Goal: Task Accomplishment & Management: Complete application form

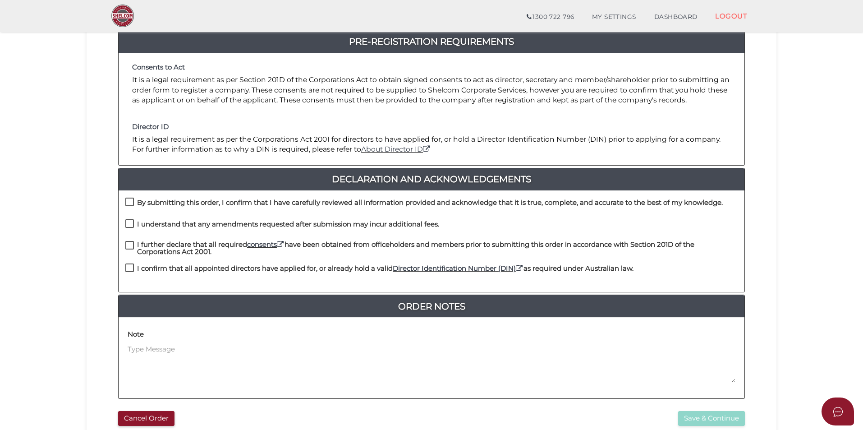
scroll to position [189, 0]
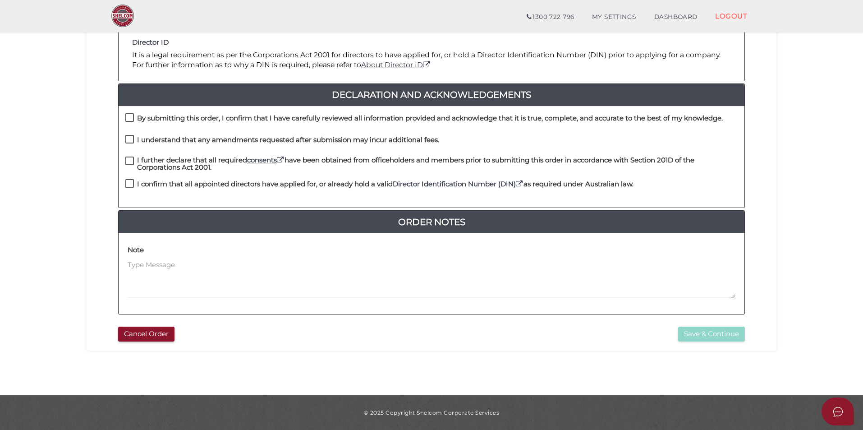
click at [191, 117] on h4 "By submitting this order, I confirm that I have carefully reviewed all informat…" at bounding box center [430, 119] width 586 height 8
checkbox input "true"
click at [173, 139] on h4 "I understand that any amendments requested after submission may incur additiona…" at bounding box center [288, 140] width 302 height 8
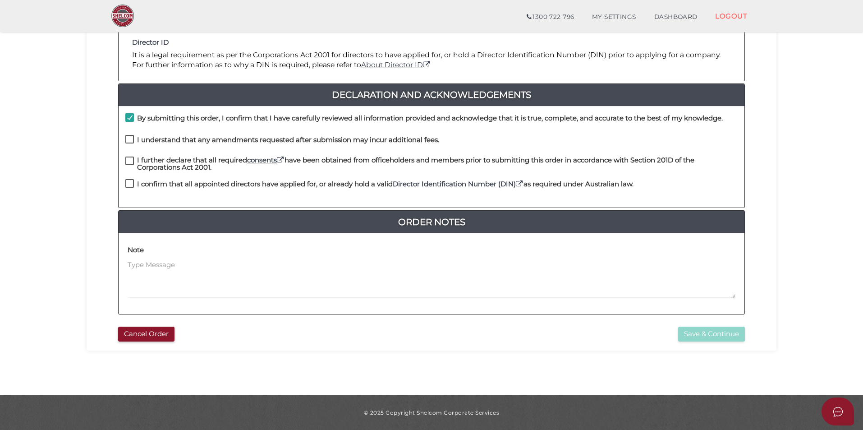
checkbox input "true"
click at [168, 157] on h4 "I further declare that all required consents have been obtained from officehold…" at bounding box center [437, 164] width 601 height 15
checkbox input "true"
click at [167, 177] on div "I further declare that all required consents have been obtained from officehold…" at bounding box center [432, 168] width 626 height 23
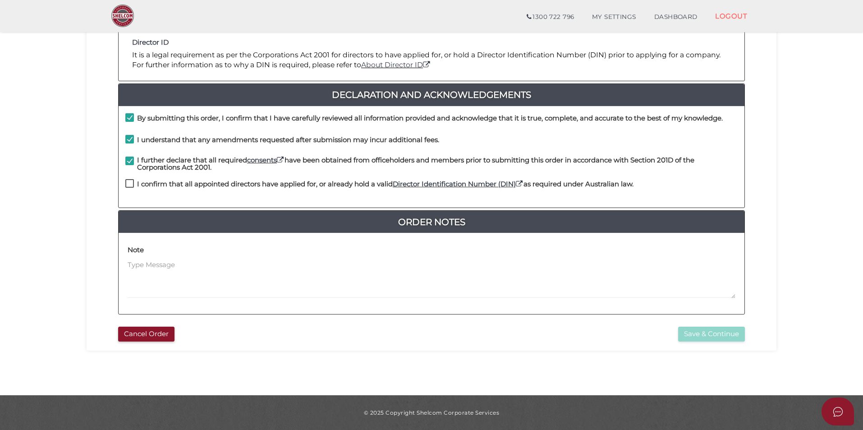
click at [170, 187] on h4 "I confirm that all appointed directors have applied for, or already hold a vali…" at bounding box center [385, 184] width 497 height 8
checkbox input "true"
click at [702, 334] on button "Save & Continue" at bounding box center [711, 334] width 67 height 15
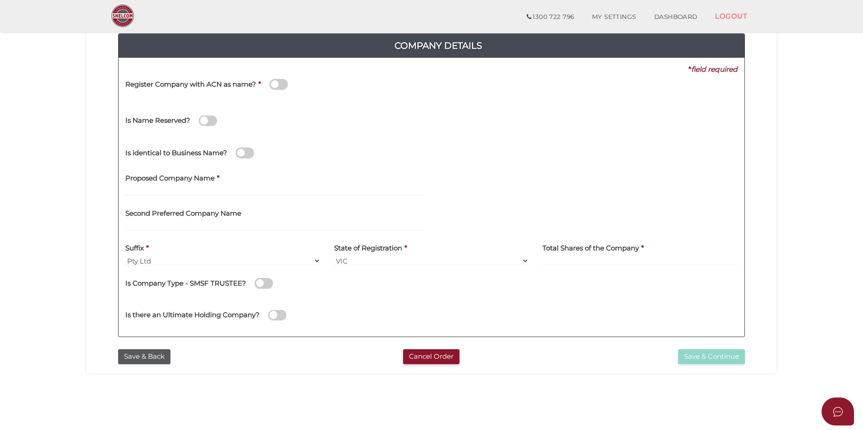
scroll to position [99, 0]
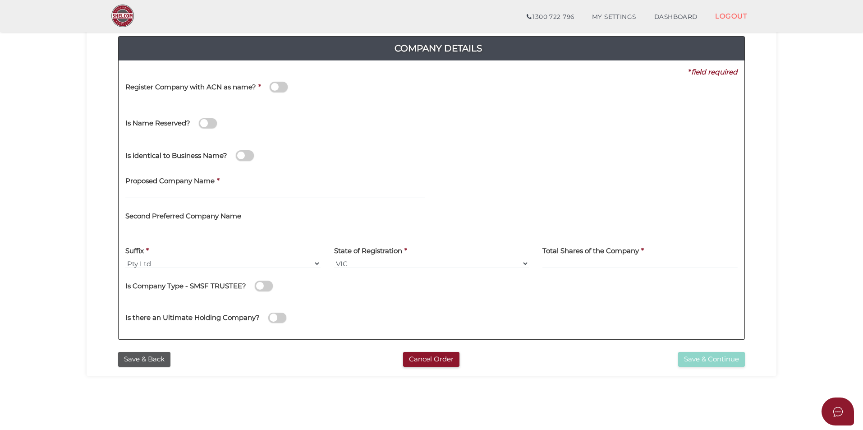
drag, startPoint x: 154, startPoint y: 201, endPoint x: 153, endPoint y: 196, distance: 5.5
click at [153, 199] on div "Proposed Company Name *" at bounding box center [275, 188] width 313 height 35
click at [154, 193] on input "text" at bounding box center [275, 194] width 300 height 10
paste input "RTSK Automotive Group"
type input "RTSK Automotive Group"
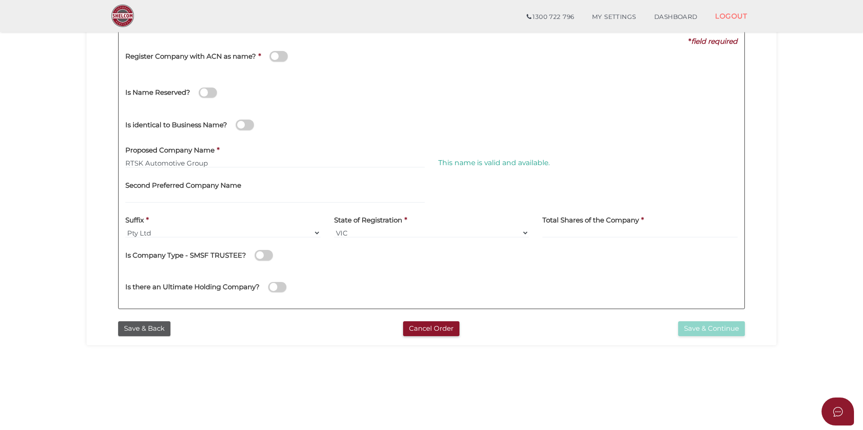
scroll to position [144, 0]
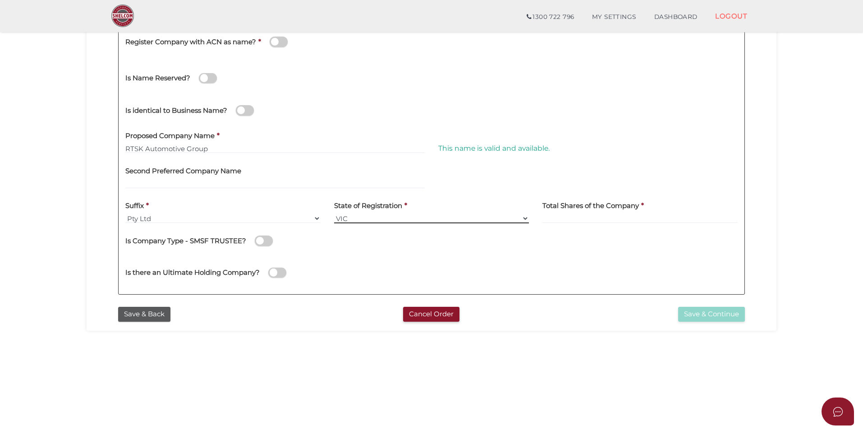
click at [424, 217] on select "VIC ACT NSW NT QLD TAS WA SA" at bounding box center [431, 218] width 195 height 10
click at [334, 213] on select "VIC ACT NSW NT QLD TAS WA SA" at bounding box center [431, 218] width 195 height 10
click at [807, 212] on section "Company Registration 836ef8217f9134406b7136d799689b31 1 REGISTRATION REQUIREMEN…" at bounding box center [431, 160] width 863 height 561
click at [573, 222] on input at bounding box center [640, 218] width 195 height 10
click at [568, 217] on input at bounding box center [640, 218] width 195 height 10
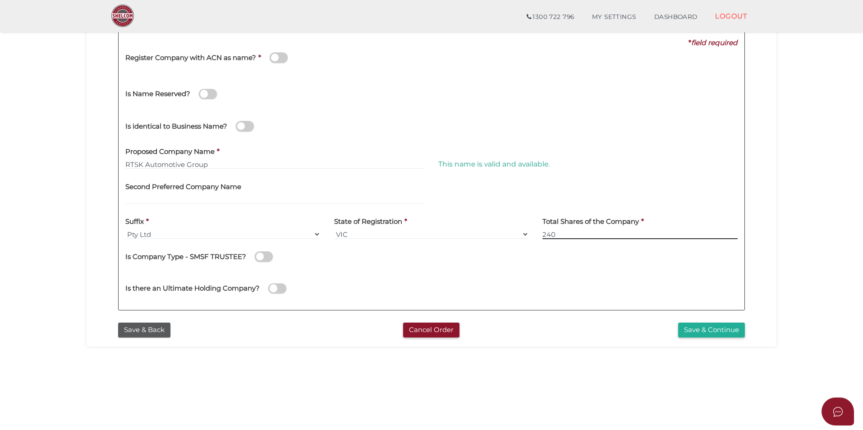
scroll to position [189, 0]
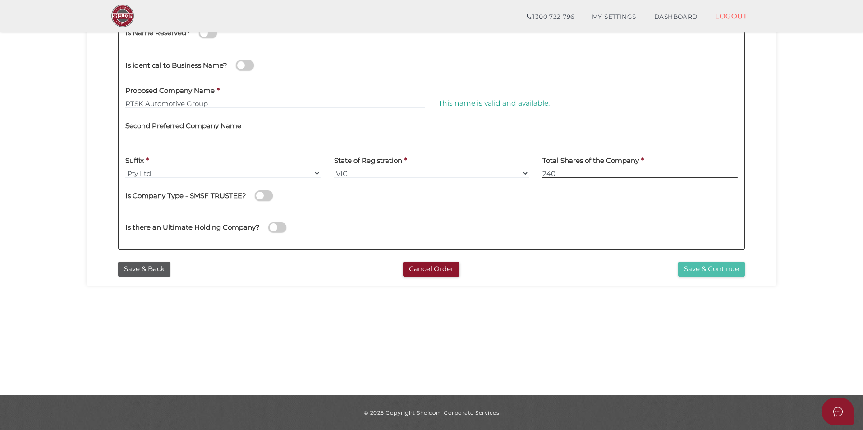
type input "240"
click at [715, 268] on button "Save & Continue" at bounding box center [711, 269] width 67 height 15
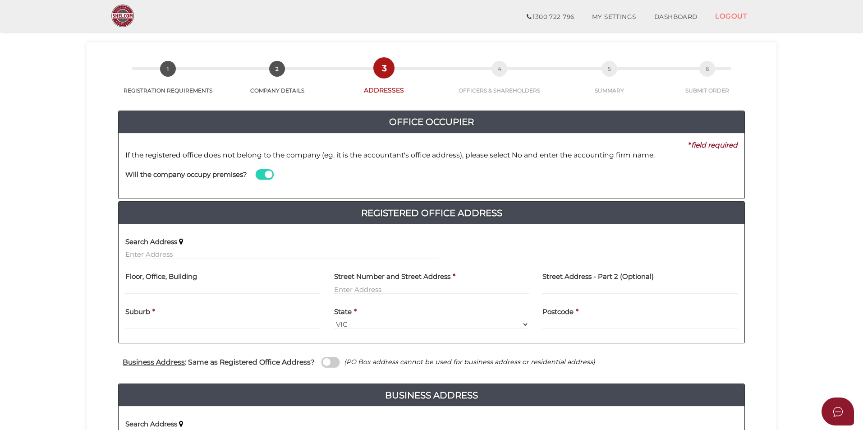
scroll to position [45, 0]
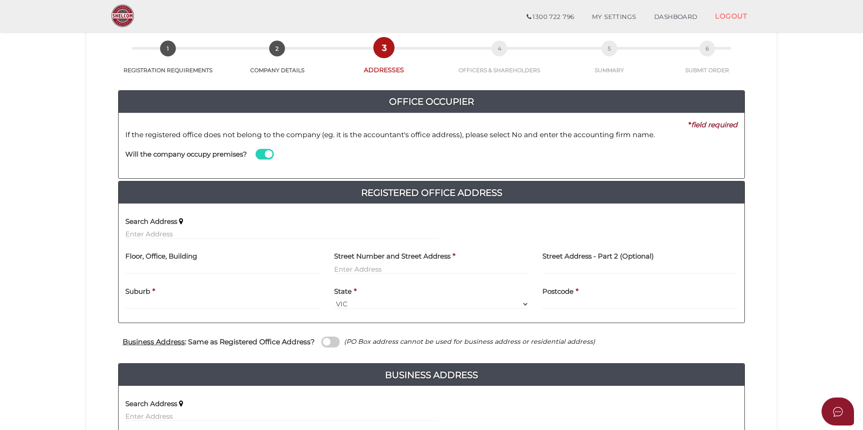
click at [269, 155] on span at bounding box center [265, 154] width 18 height 10
click at [0, 0] on input "checkbox" at bounding box center [0, 0] width 0 height 0
click at [493, 157] on label "Name of Office Occupier" at bounding box center [479, 149] width 83 height 18
click at [489, 160] on input at bounding box center [588, 163] width 300 height 10
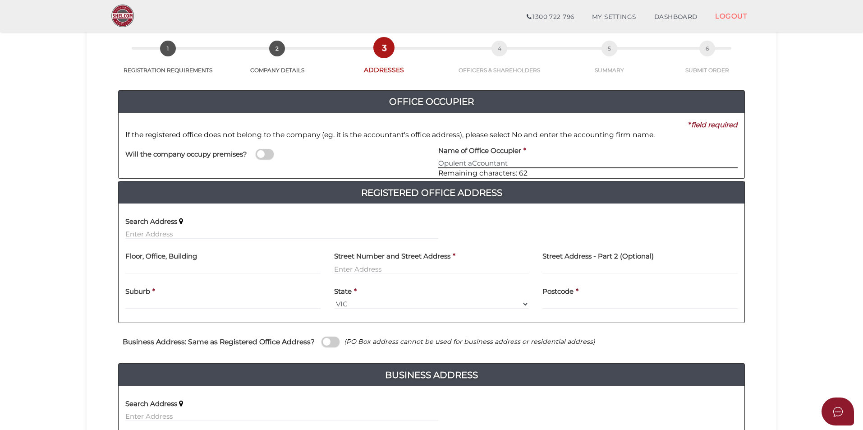
drag, startPoint x: 516, startPoint y: 164, endPoint x: 464, endPoint y: 165, distance: 51.9
click at [466, 166] on input "Opulent aCcountant" at bounding box center [588, 163] width 300 height 10
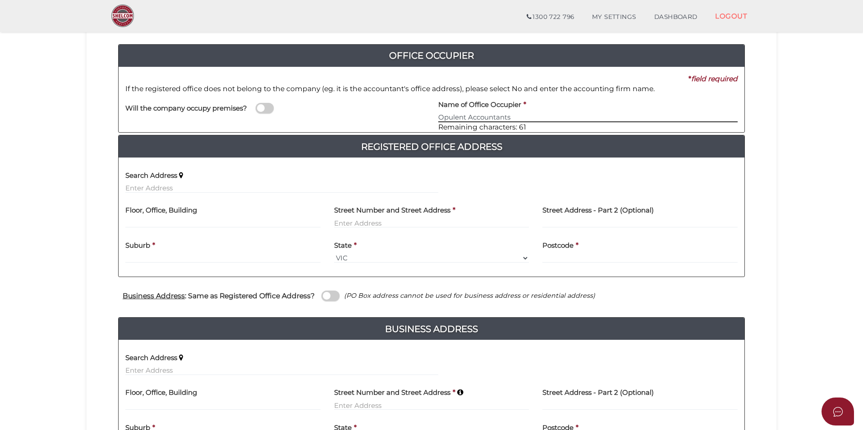
scroll to position [135, 0]
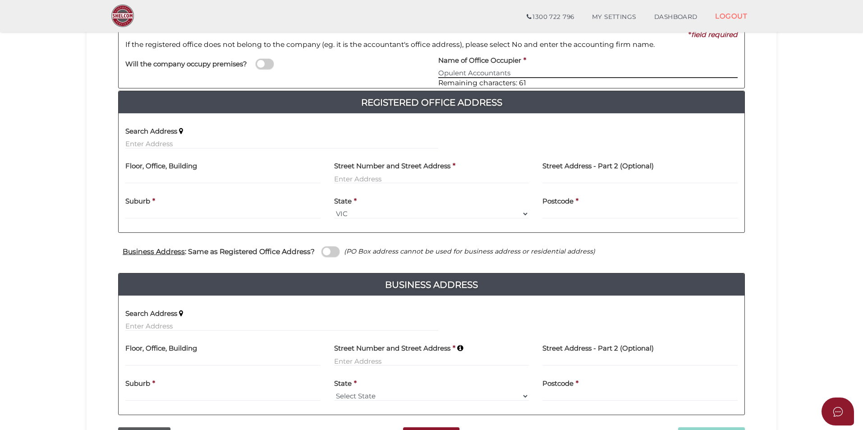
type input "Opulent Accountants"
click at [170, 141] on input "text" at bounding box center [281, 144] width 313 height 10
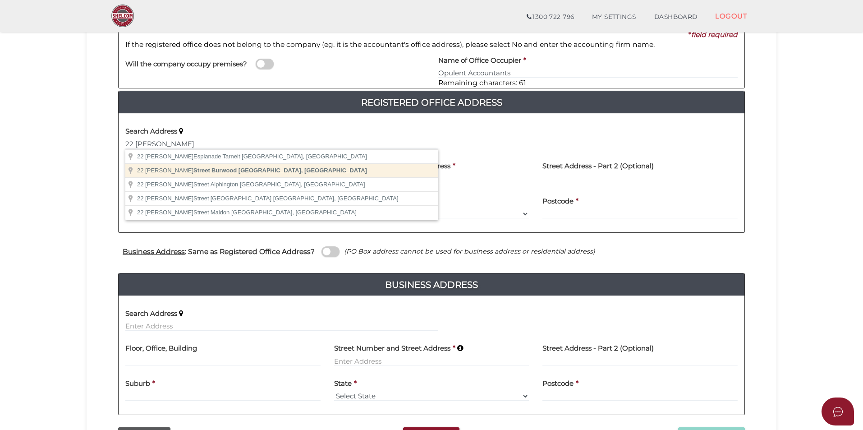
type input "22 Harker Street, Burwood VIC, Australia"
type input "[STREET_ADDRESS][PERSON_NAME]"
type input "Burwood"
select select "VIC"
type input "3125"
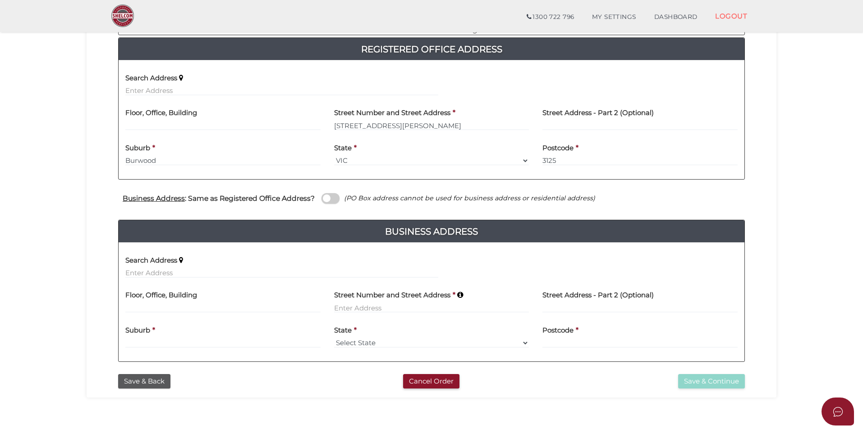
scroll to position [228, 0]
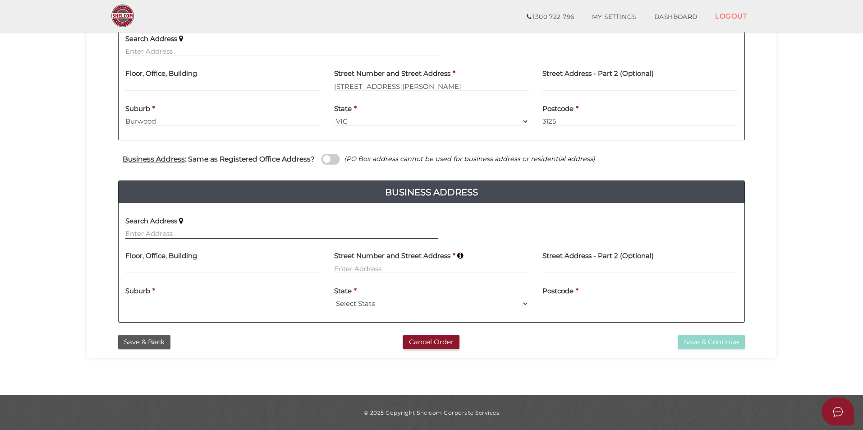
paste input "3 Venton Street"
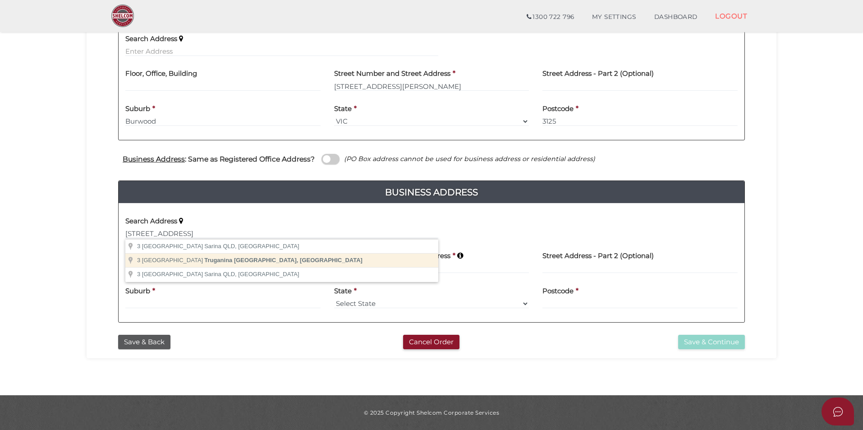
type input "3 Venton Street, Truganina VIC, Australia"
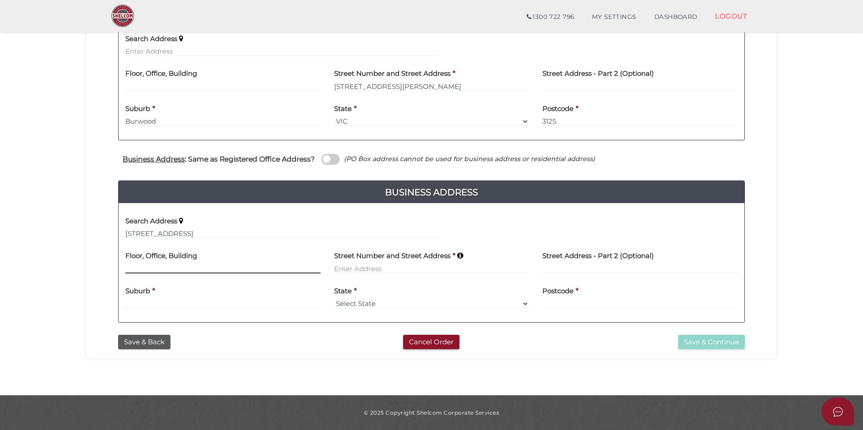
type input "3 Venton Street"
type input "Truganina"
select select "VIC"
type input "3029"
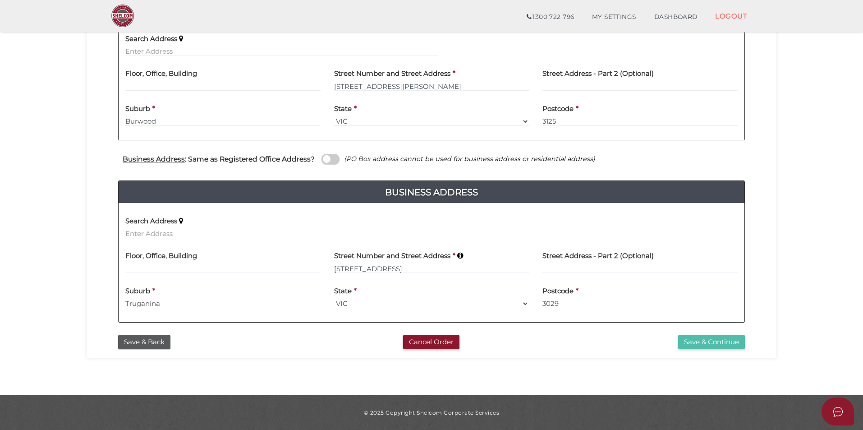
click at [710, 340] on button "Save & Continue" at bounding box center [711, 342] width 67 height 15
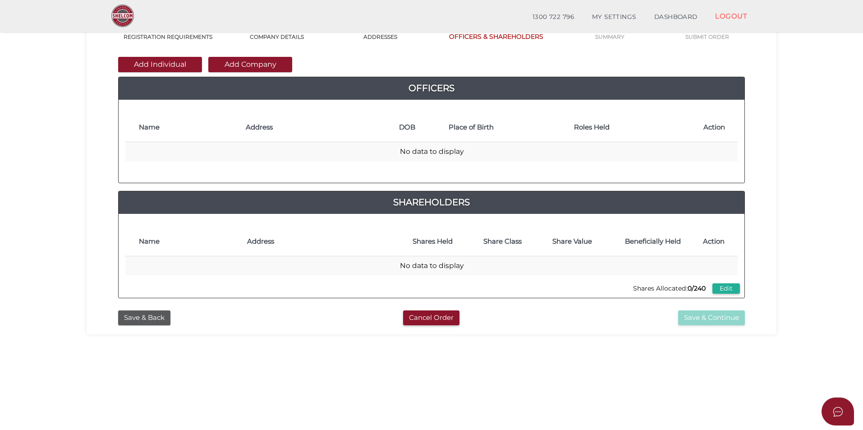
scroll to position [45, 0]
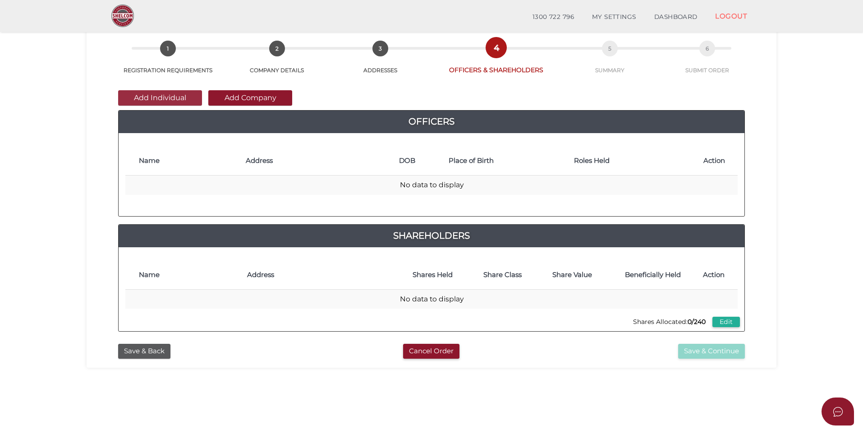
click at [174, 95] on button "Add Individual" at bounding box center [160, 97] width 84 height 15
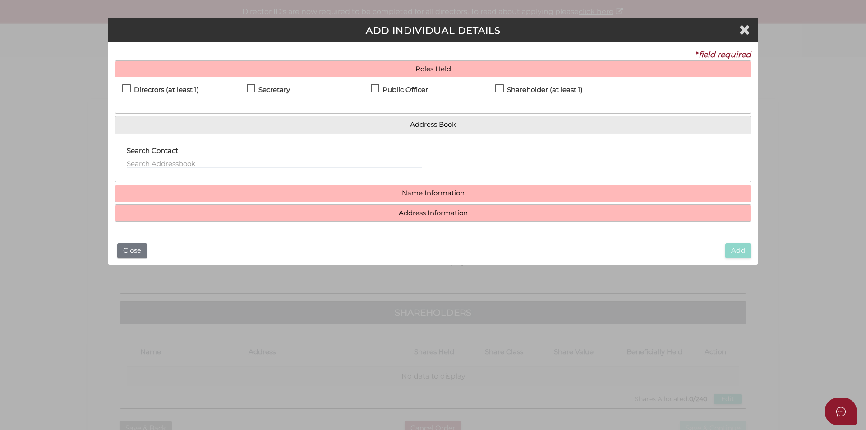
click at [129, 88] on label "Directors (at least 1)" at bounding box center [160, 91] width 77 height 11
checkbox input "true"
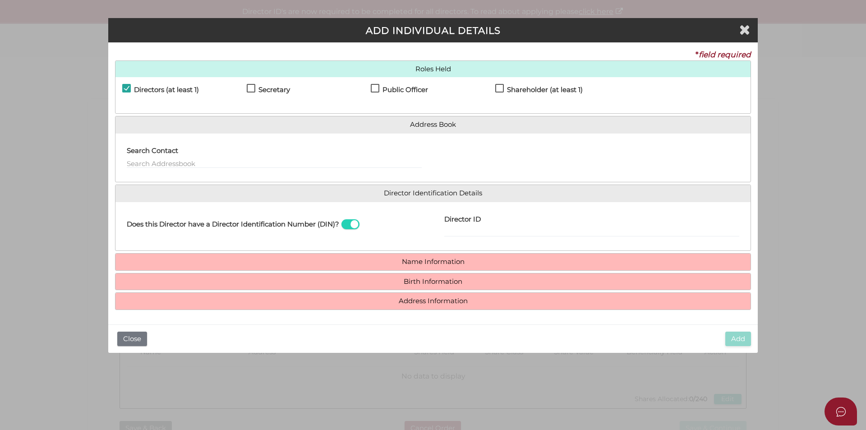
click at [277, 89] on h4 "Secretary" at bounding box center [274, 90] width 32 height 8
checkbox input "true"
click at [379, 89] on label "Public Officer" at bounding box center [399, 91] width 57 height 11
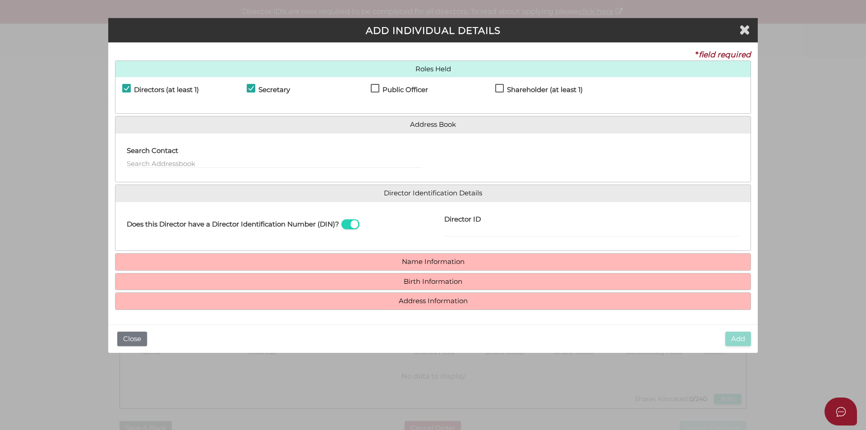
checkbox input "true"
drag, startPoint x: 510, startPoint y: 85, endPoint x: 498, endPoint y: 88, distance: 12.7
click at [509, 85] on div "Shareholder (at least 1)" at bounding box center [557, 92] width 124 height 16
click at [496, 88] on label "Shareholder (at least 1)" at bounding box center [539, 91] width 88 height 11
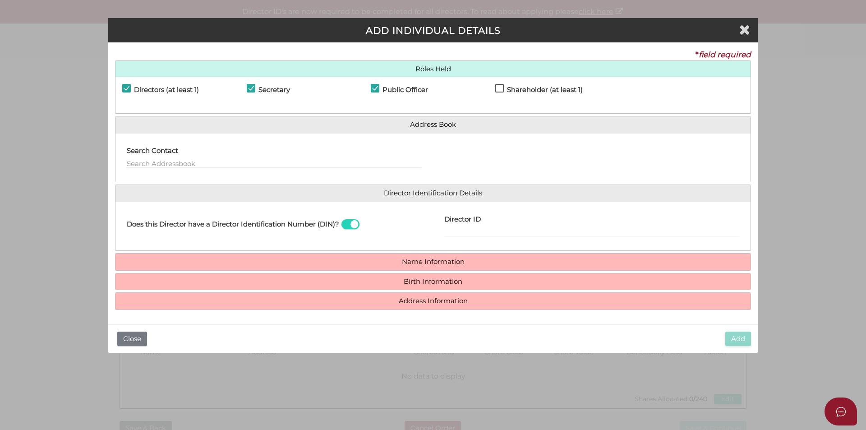
checkbox input "true"
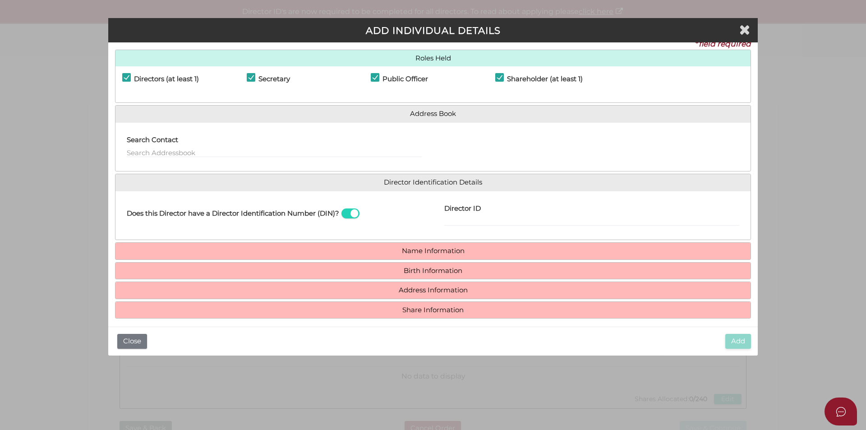
scroll to position [17, 0]
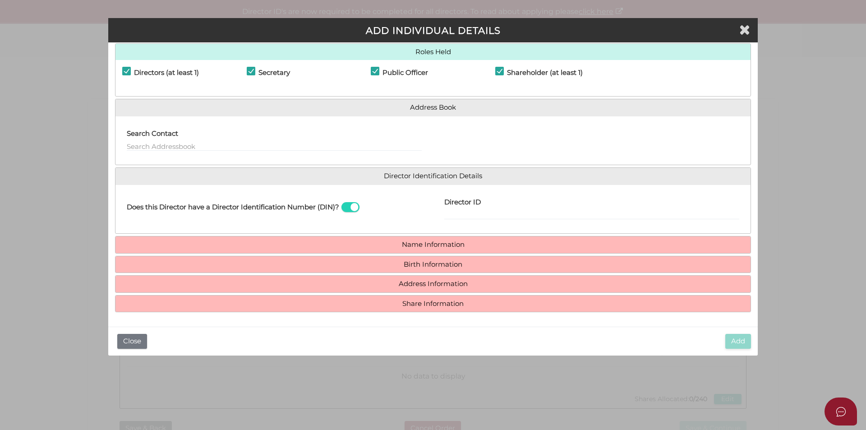
click at [428, 249] on h4 "Name Information" at bounding box center [432, 244] width 635 height 17
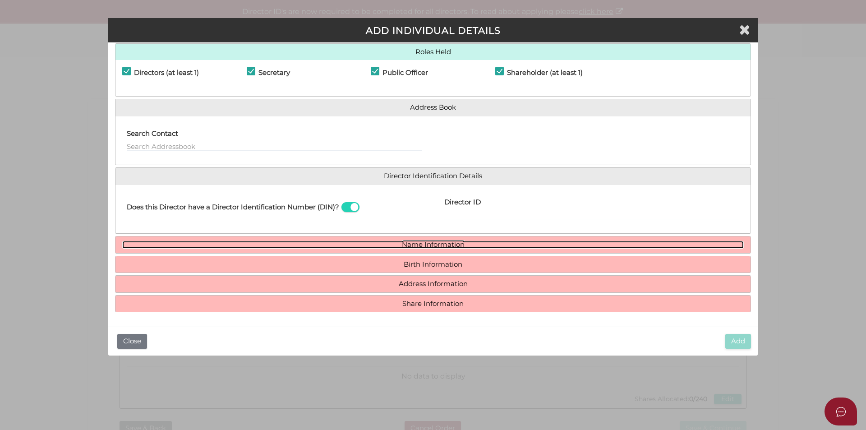
drag, startPoint x: 423, startPoint y: 243, endPoint x: 439, endPoint y: 266, distance: 28.4
click at [422, 243] on link "Name Information" at bounding box center [433, 245] width 622 height 8
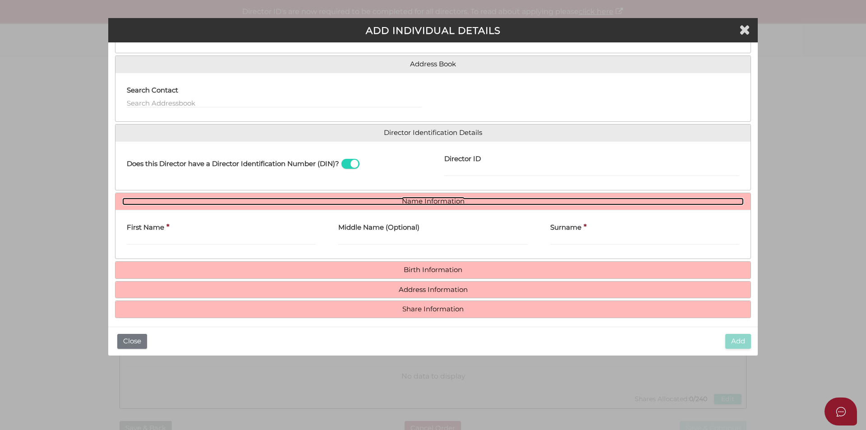
scroll to position [66, 0]
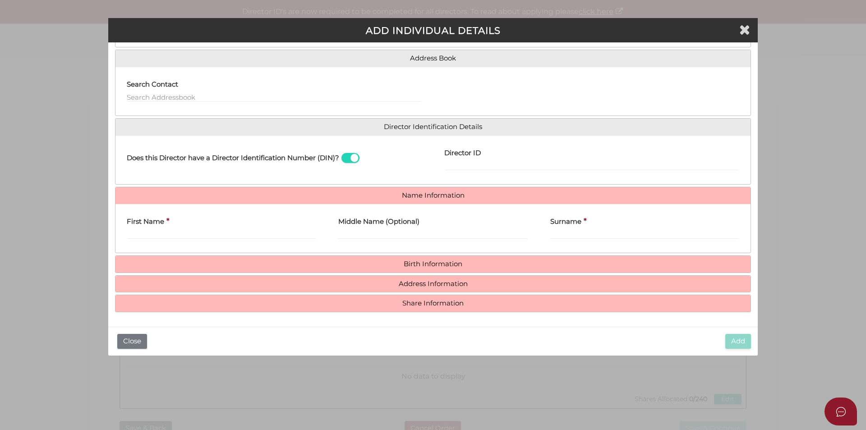
click at [351, 160] on span at bounding box center [350, 158] width 18 height 10
click at [0, 0] on input "checkbox" at bounding box center [0, 0] width 0 height 0
click at [472, 165] on input "Email Director About How To Apply for DIN" at bounding box center [591, 166] width 295 height 10
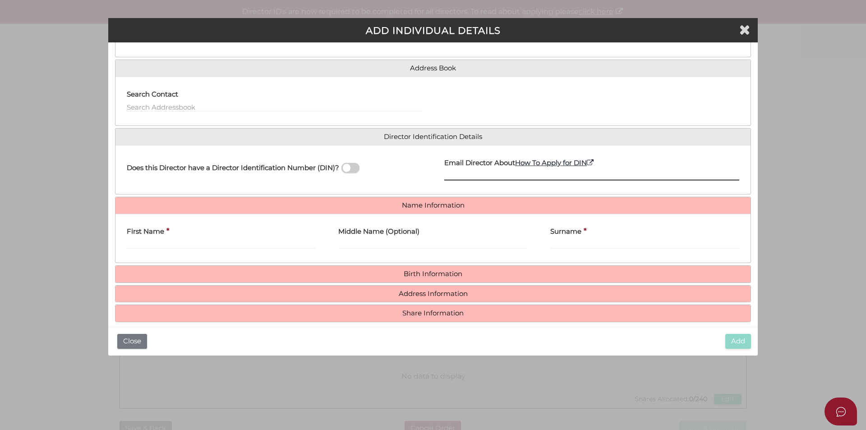
click at [454, 178] on input "Email Director About How To Apply for DIN" at bounding box center [591, 176] width 295 height 10
drag, startPoint x: 483, startPoint y: 170, endPoint x: 458, endPoint y: 173, distance: 25.1
paste input "rukshantissera@icloud.com"
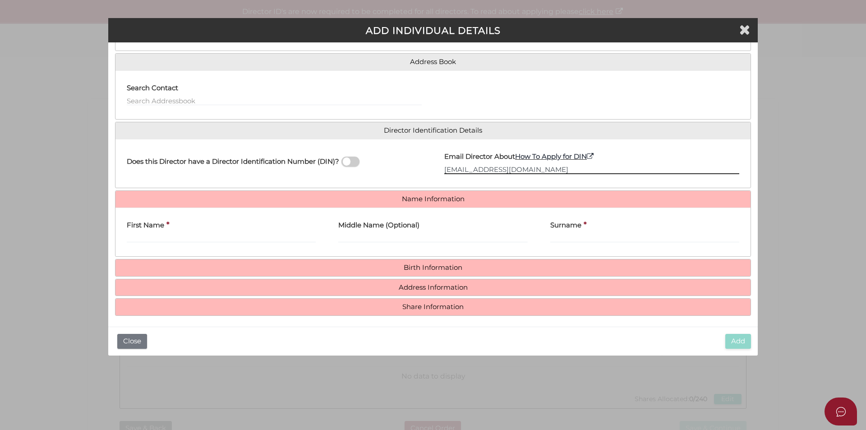
scroll to position [66, 0]
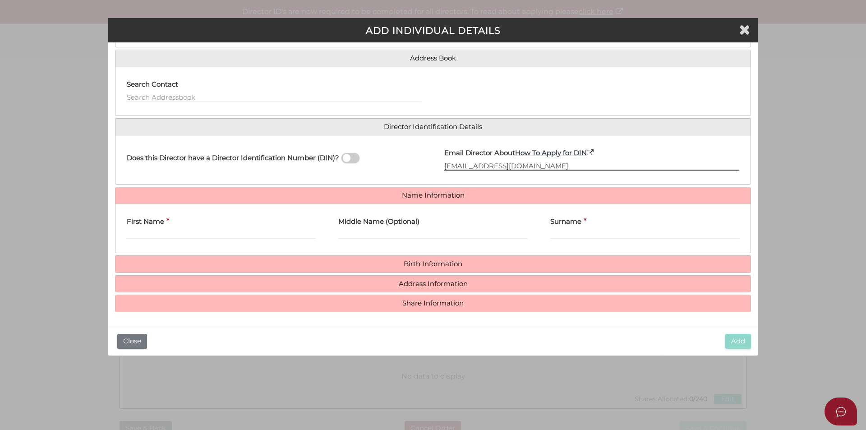
type input "rukshantissera@icloud.com"
click at [141, 238] on input "First Name" at bounding box center [221, 234] width 189 height 10
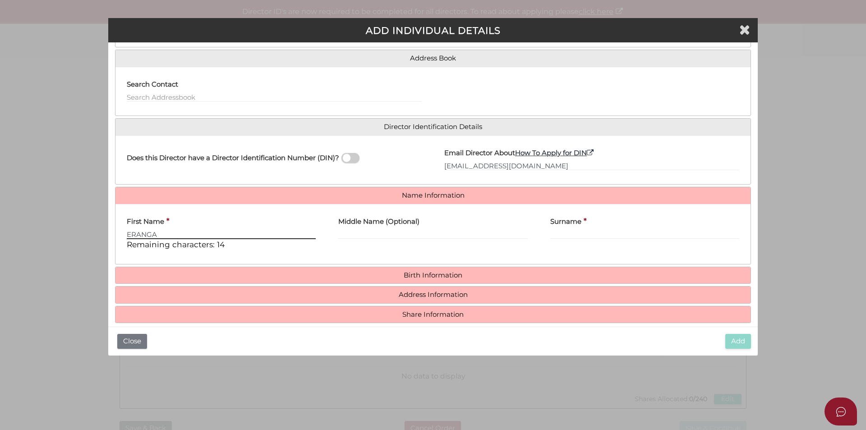
type input "ERANGA"
click at [387, 237] on input "Middle Name (Optional)" at bounding box center [432, 234] width 189 height 10
type input "RUKSHAN"
click at [564, 232] on input "Surname" at bounding box center [644, 234] width 189 height 10
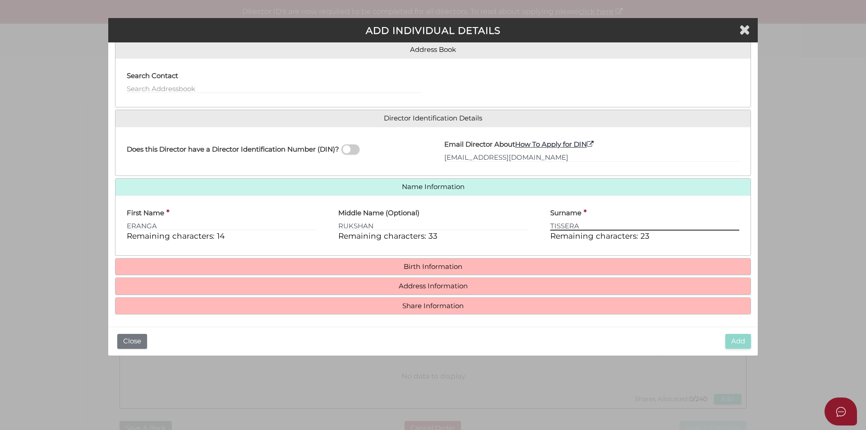
scroll to position [77, 0]
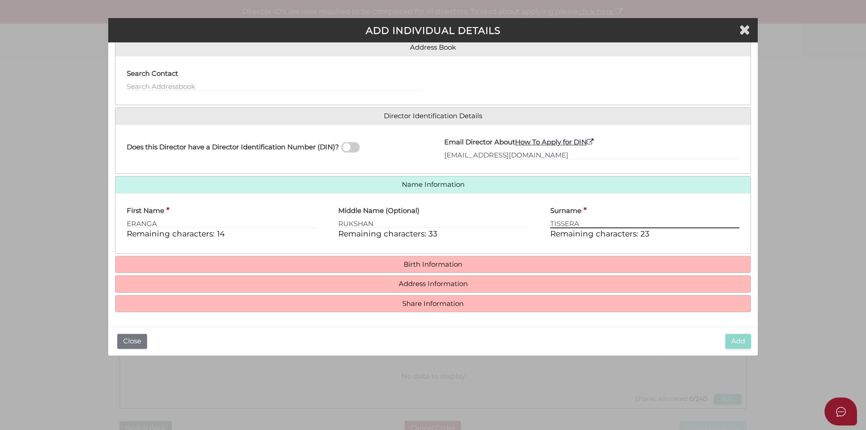
type input "TISSERA"
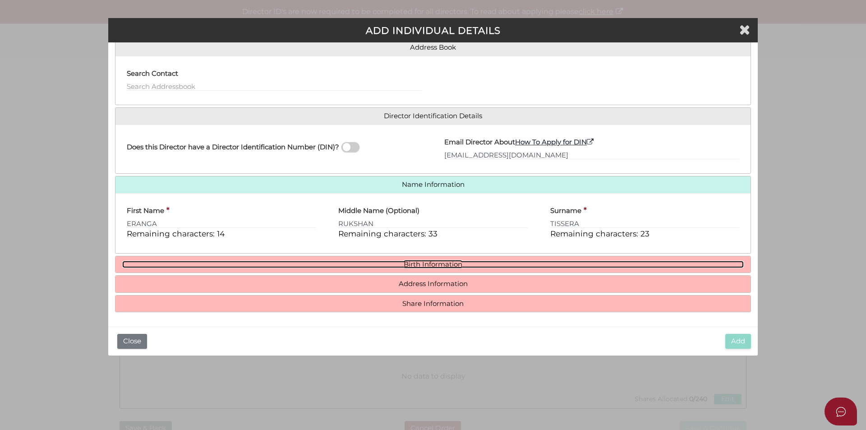
click at [427, 266] on link "Birth Information" at bounding box center [433, 265] width 622 height 8
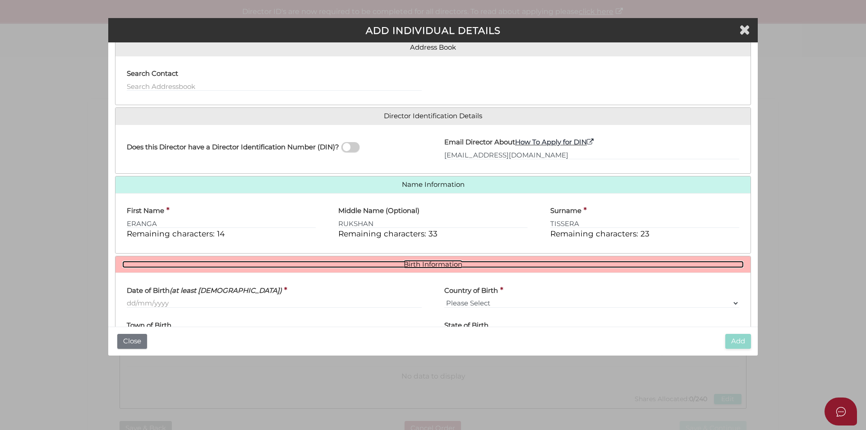
scroll to position [161, 0]
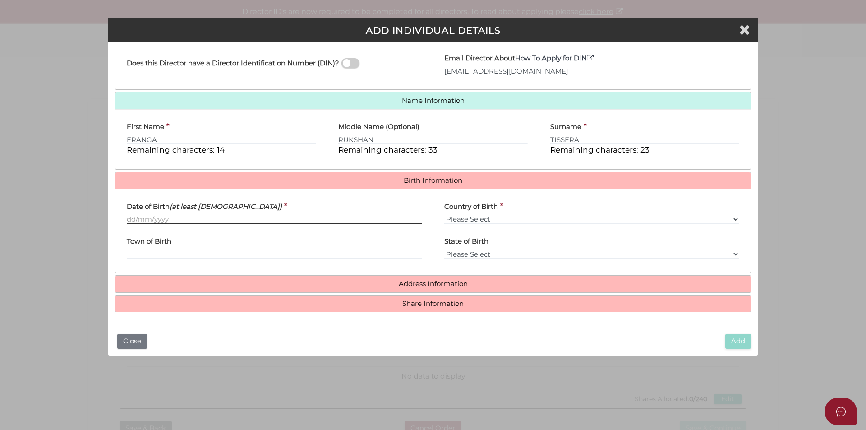
click at [173, 219] on input "Date of Birth (at least 18 years old)" at bounding box center [274, 219] width 295 height 10
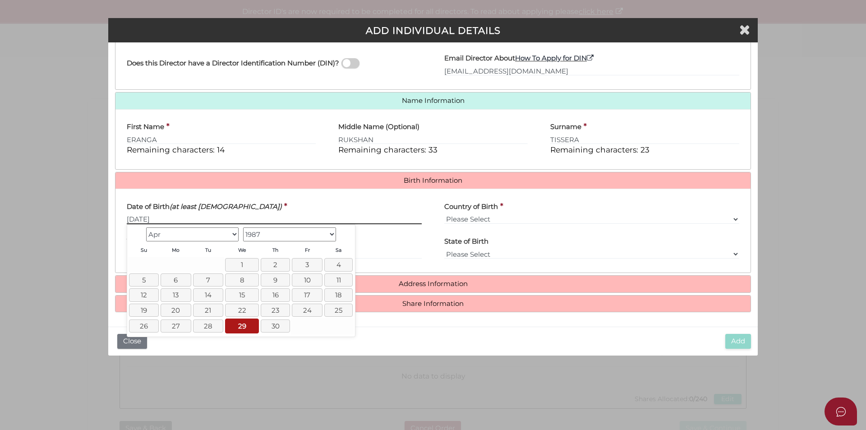
type input "29/04/1987"
click at [492, 220] on select "Please Select v Australia Afghanistan Albania Algeria American Samoa Andorra An…" at bounding box center [591, 219] width 295 height 10
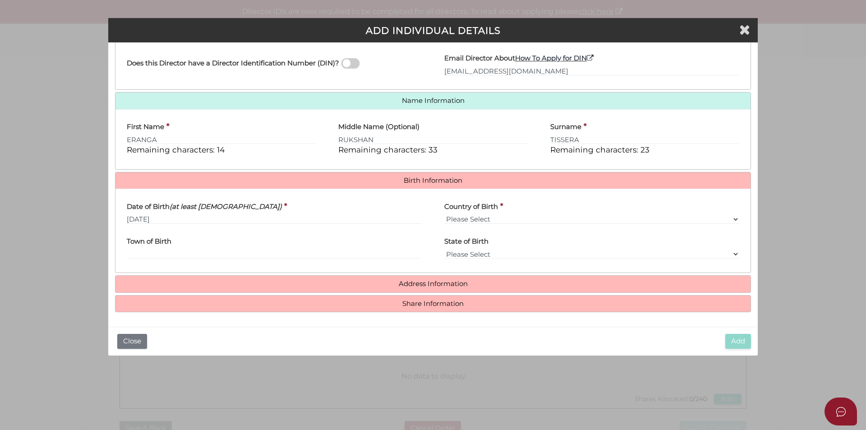
click at [383, 234] on div "Town of Birth" at bounding box center [274, 245] width 295 height 28
click at [513, 213] on div "Country of Birth * Please Select v Australia Afghanistan Albania Algeria Americ…" at bounding box center [591, 210] width 295 height 28
drag, startPoint x: 508, startPoint y: 221, endPoint x: 518, endPoint y: 222, distance: 9.9
click at [508, 221] on select "Please Select v Australia Afghanistan Albania Algeria American Samoa Andorra An…" at bounding box center [591, 219] width 295 height 10
select select "Sri Lanka"
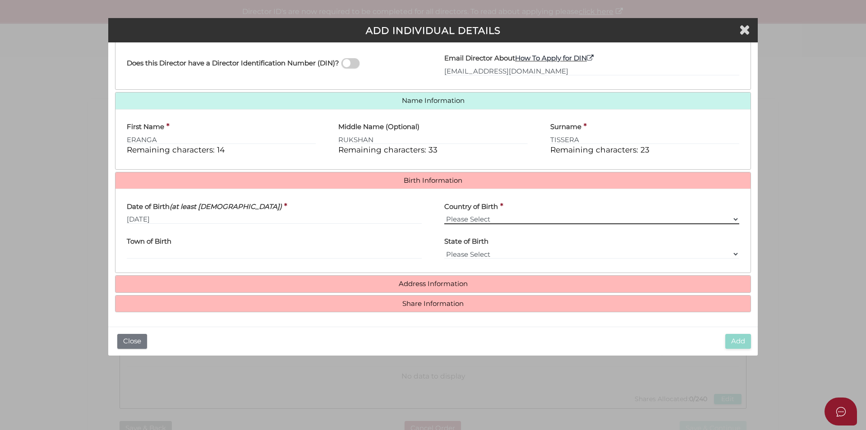
click at [444, 214] on select "Please Select v Australia Afghanistan Albania Algeria American Samoa Andorra An…" at bounding box center [591, 219] width 295 height 10
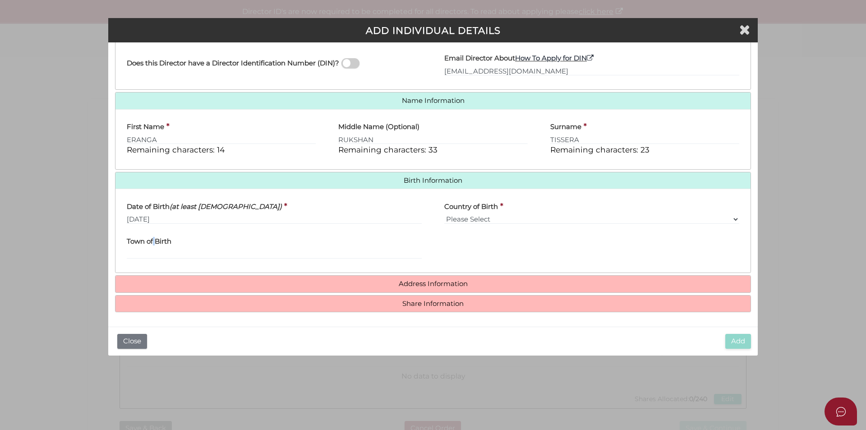
click at [154, 248] on label "Town of Birth" at bounding box center [149, 240] width 45 height 18
click at [149, 256] on input "Town of Birth" at bounding box center [274, 254] width 295 height 10
type input "Colombo"
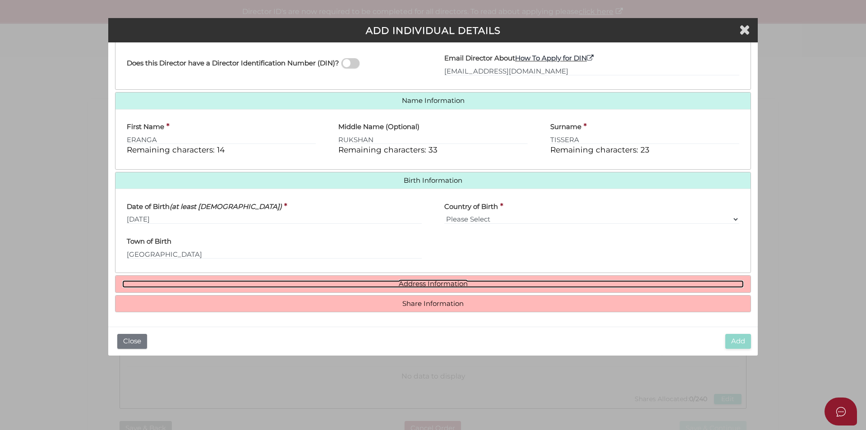
click at [447, 286] on link "Address Information" at bounding box center [433, 284] width 622 height 8
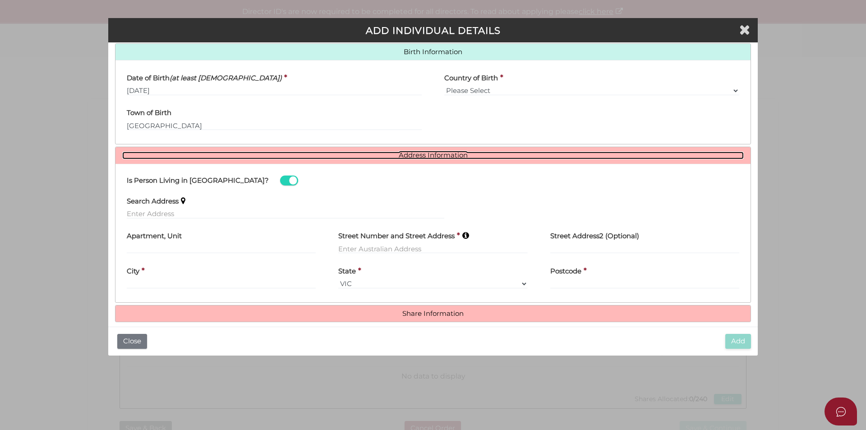
scroll to position [300, 0]
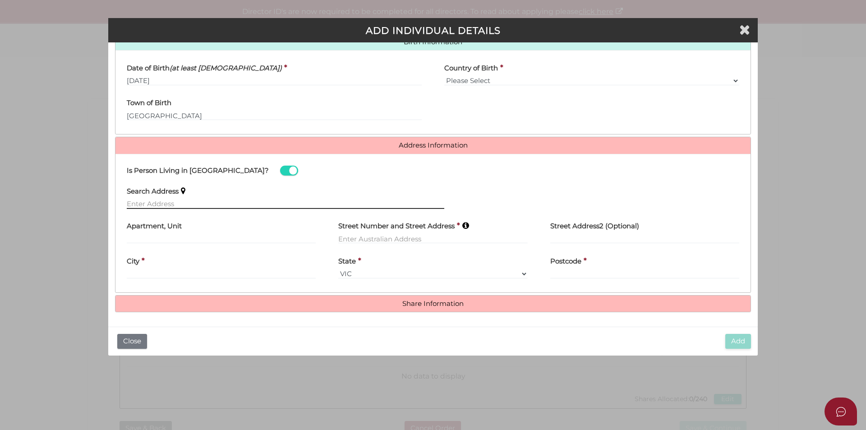
paste input "3 Venton Street"
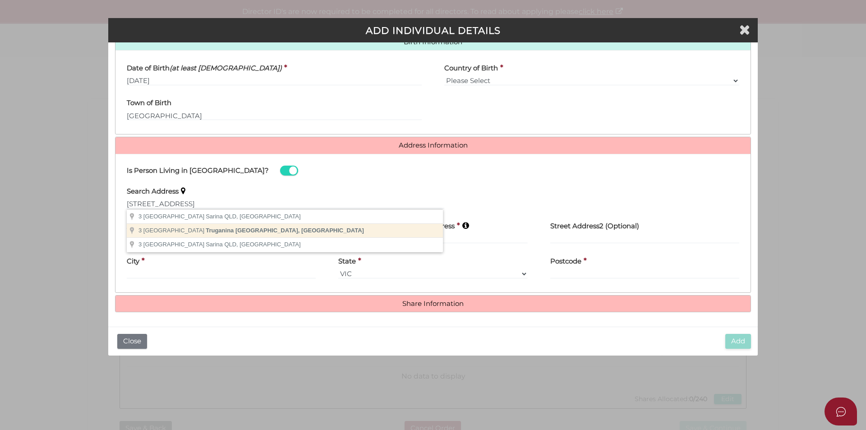
type input "3 Venton Street, Truganina VIC, Australia"
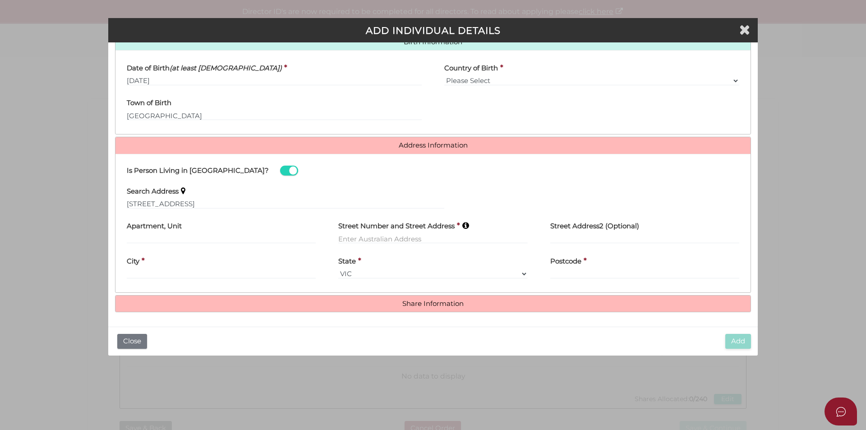
type input "3 Venton Street"
type input "Truganina"
select select "VIC"
type input "3029"
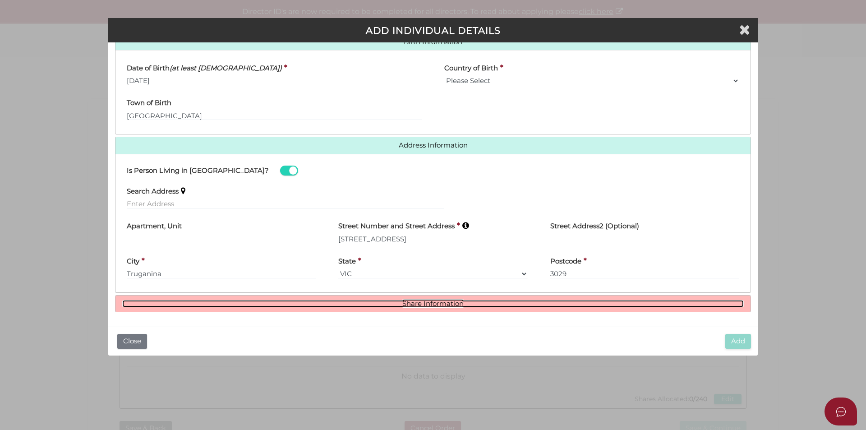
click at [436, 302] on link "Share Information" at bounding box center [433, 304] width 622 height 8
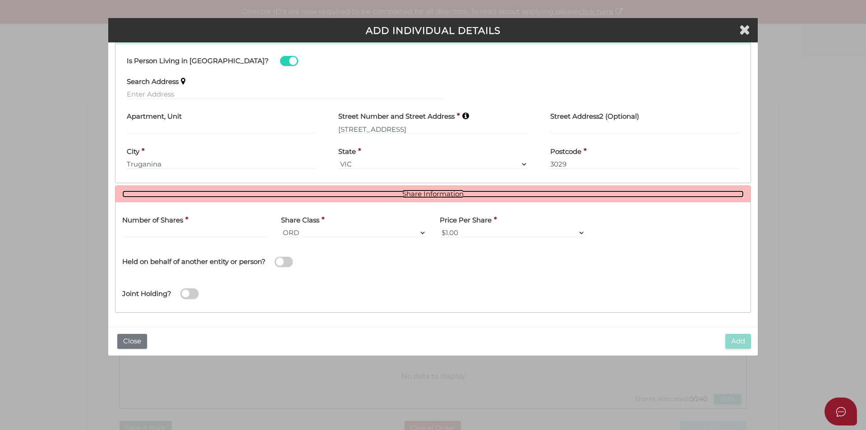
scroll to position [410, 0]
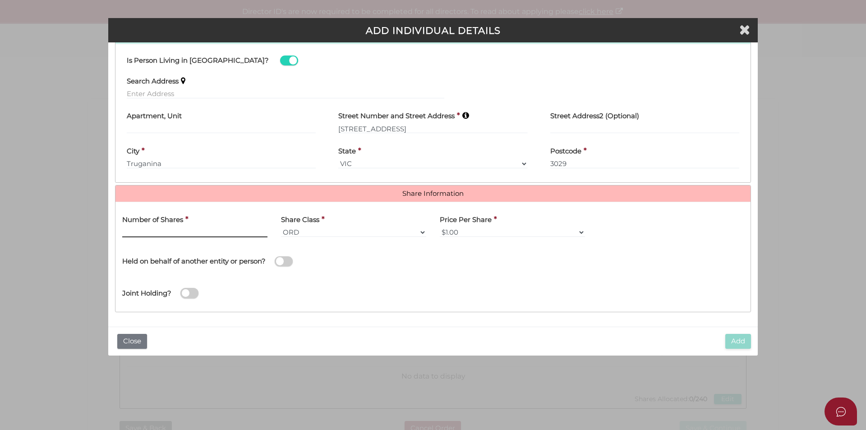
click at [167, 230] on input "text" at bounding box center [194, 232] width 145 height 10
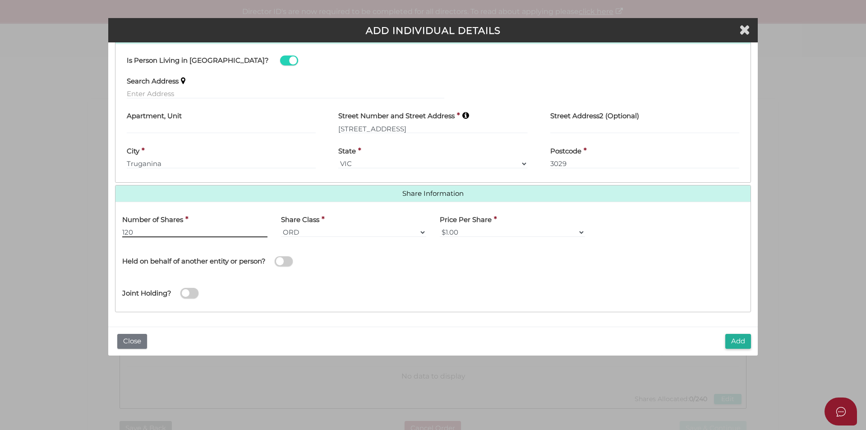
type input "120"
click at [404, 287] on div "Joint Holding?" at bounding box center [432, 290] width 635 height 29
click at [740, 343] on button "Add" at bounding box center [738, 341] width 26 height 15
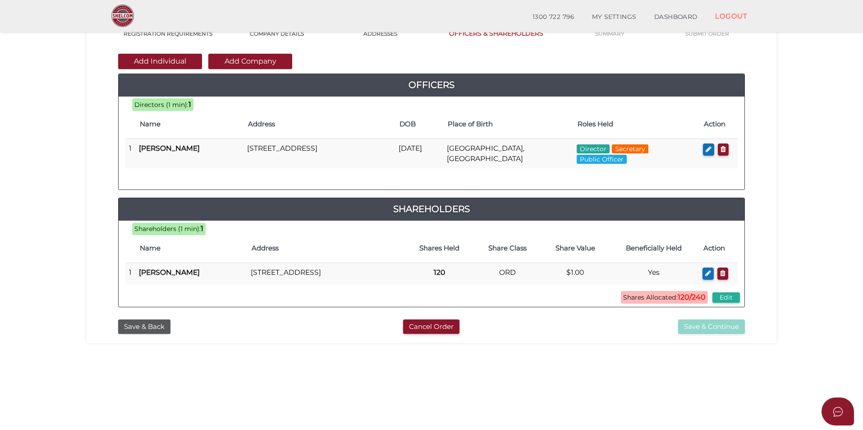
scroll to position [90, 0]
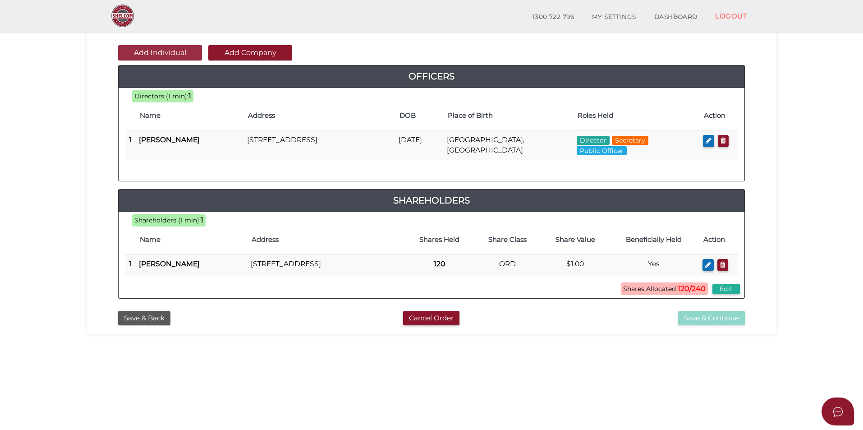
click at [147, 51] on button "Add Individual" at bounding box center [160, 52] width 84 height 15
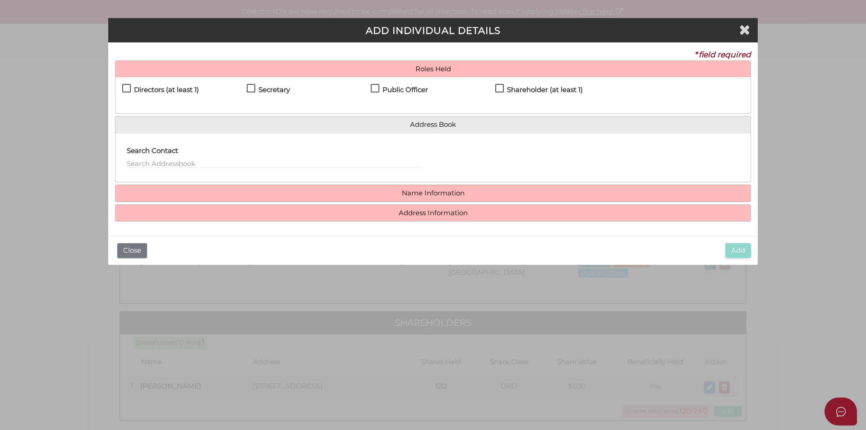
click at [157, 92] on h4 "Directors (at least 1)" at bounding box center [166, 90] width 65 height 8
checkbox input "true"
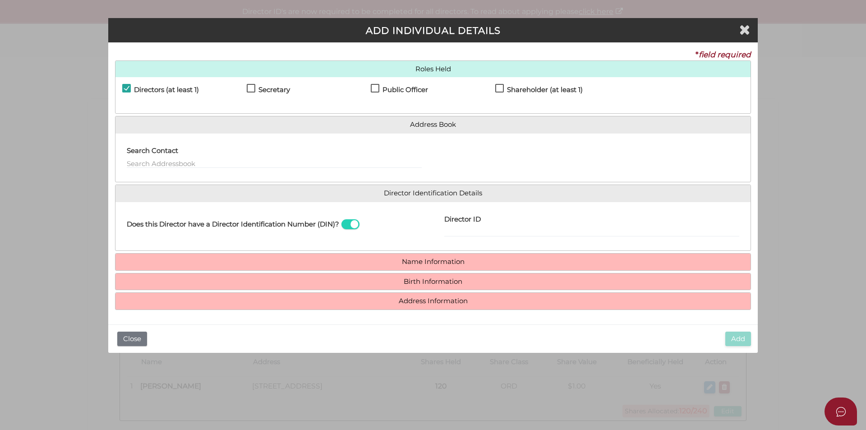
click at [494, 88] on div "Public Officer" at bounding box center [433, 92] width 124 height 16
click at [506, 89] on label "Shareholder (at least 1)" at bounding box center [539, 91] width 88 height 11
checkbox input "true"
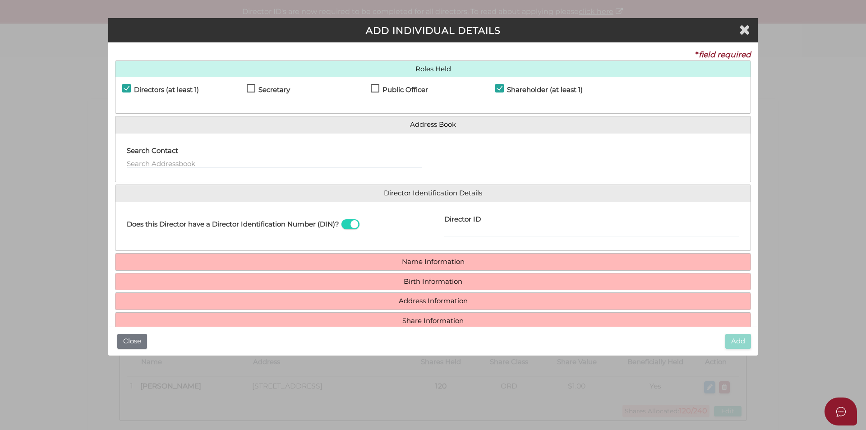
scroll to position [17, 0]
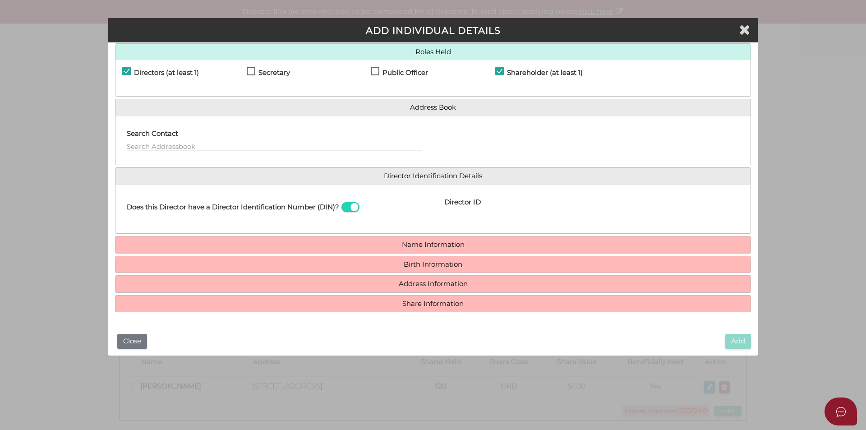
click at [352, 209] on span at bounding box center [350, 207] width 18 height 10
click at [0, 0] on input "checkbox" at bounding box center [0, 0] width 0 height 0
paste input "shadifeyona@gmail.com"
type input "shadifeyona@gmail.com"
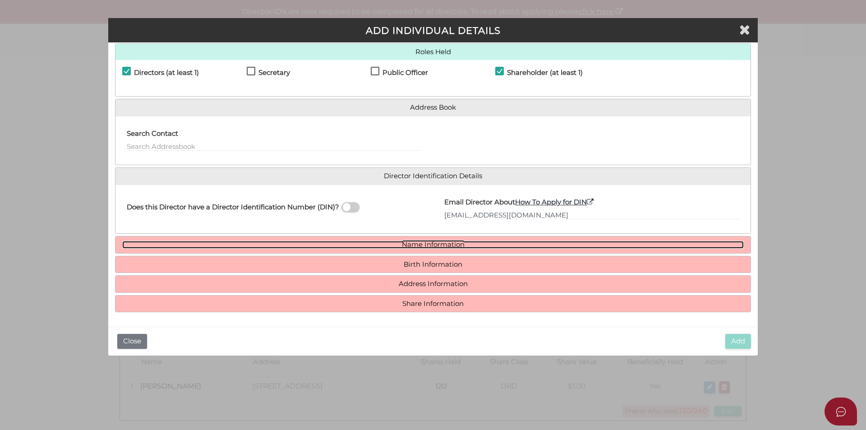
click at [237, 245] on link "Name Information" at bounding box center [433, 245] width 622 height 8
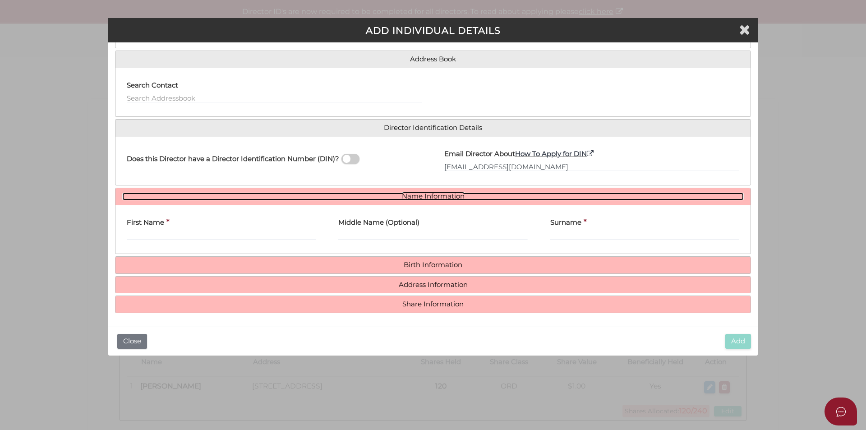
scroll to position [66, 0]
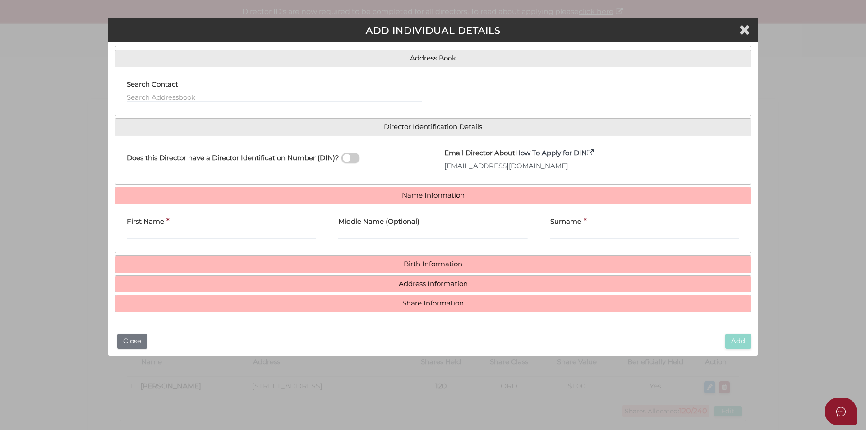
click at [166, 226] on div "First Name *" at bounding box center [221, 225] width 189 height 28
click at [156, 230] on input "First Name" at bounding box center [221, 234] width 189 height 10
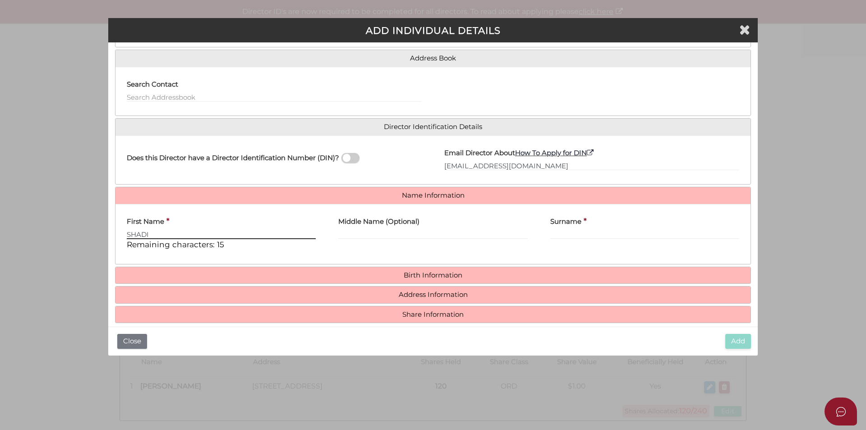
type input "SHADI"
click at [400, 230] on input "Middle Name (Optional)" at bounding box center [432, 234] width 189 height 10
type input "FEYONA"
click at [577, 225] on h4 "Surname" at bounding box center [565, 222] width 31 height 8
click at [577, 229] on input "Surname" at bounding box center [644, 234] width 189 height 10
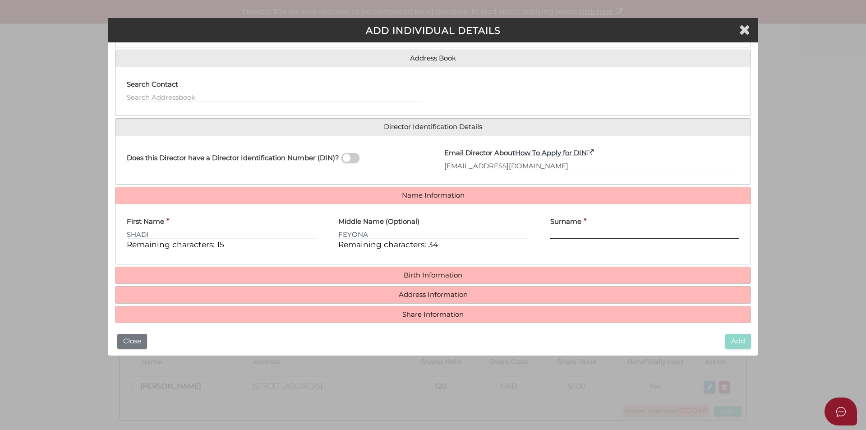
click at [577, 231] on input "Surname" at bounding box center [644, 234] width 189 height 10
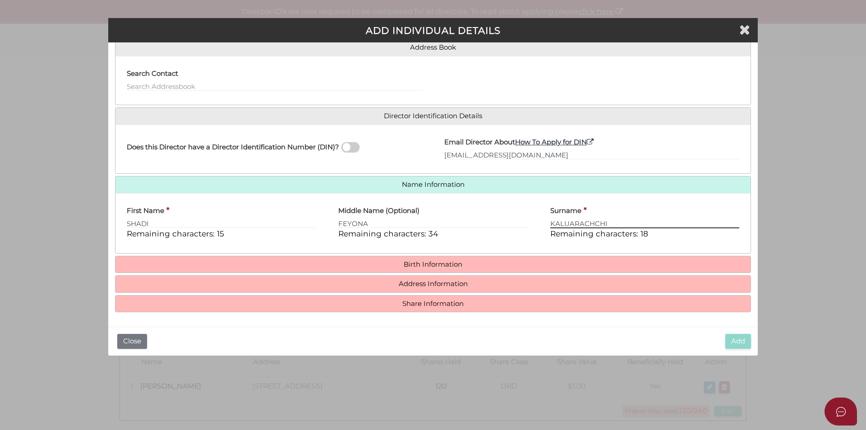
type input "KALUARACHCHI"
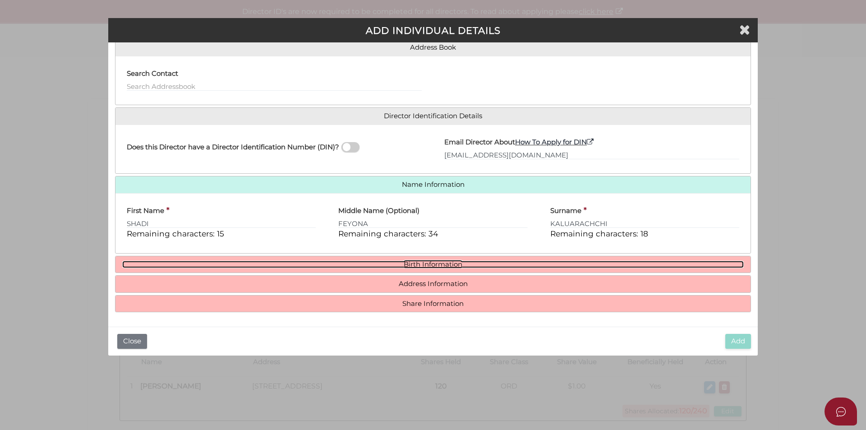
click at [418, 263] on link "Birth Information" at bounding box center [433, 265] width 622 height 8
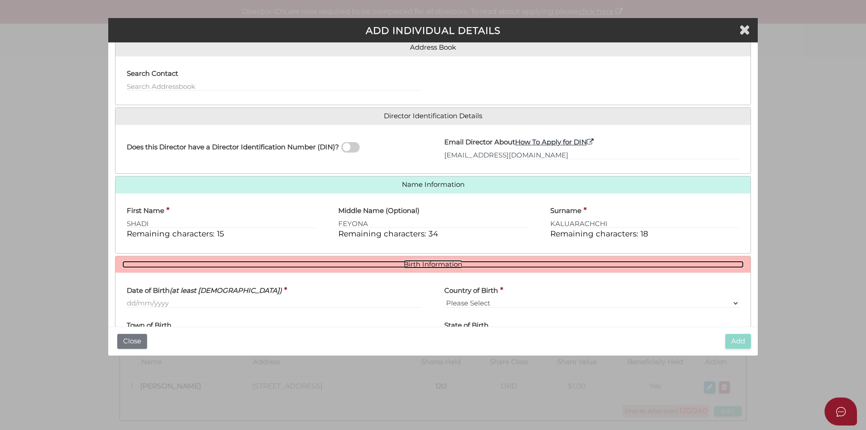
scroll to position [161, 0]
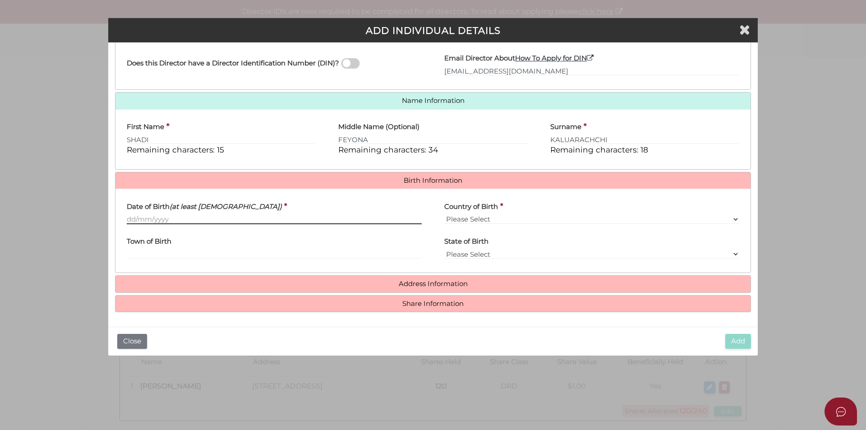
click at [162, 221] on input "Date of Birth (at least 18 years old)" at bounding box center [274, 219] width 295 height 10
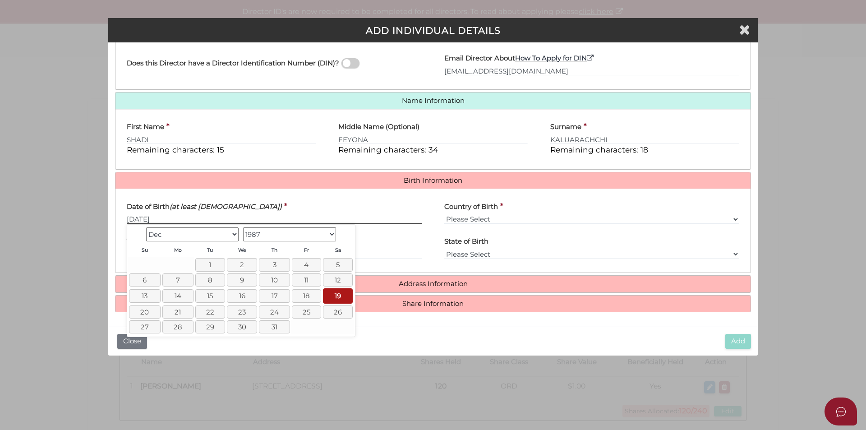
type input "19/12/1987"
click at [295, 204] on div "Date of Birth (at least 18 years old) * 19/12/1987" at bounding box center [274, 210] width 295 height 28
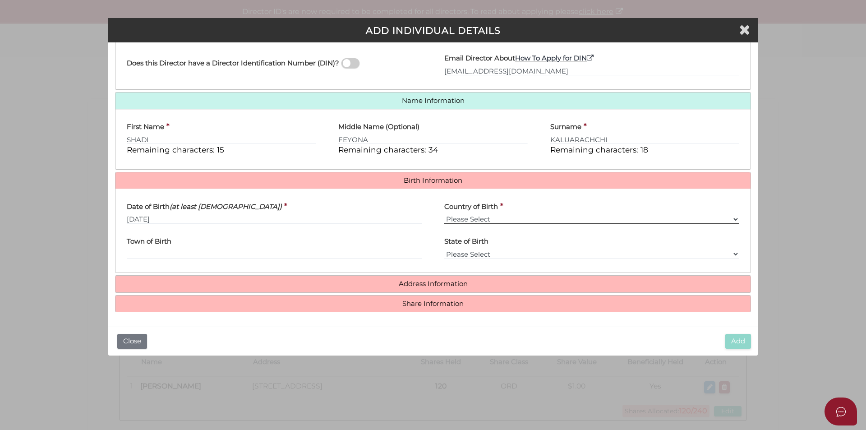
click at [472, 220] on select "Please Select v Australia Afghanistan Albania Algeria American Samoa Andorra An…" at bounding box center [591, 219] width 295 height 10
select select "Sri Lanka"
click at [444, 214] on select "Please Select v Australia Afghanistan Albania Algeria American Samoa Andorra An…" at bounding box center [591, 219] width 295 height 10
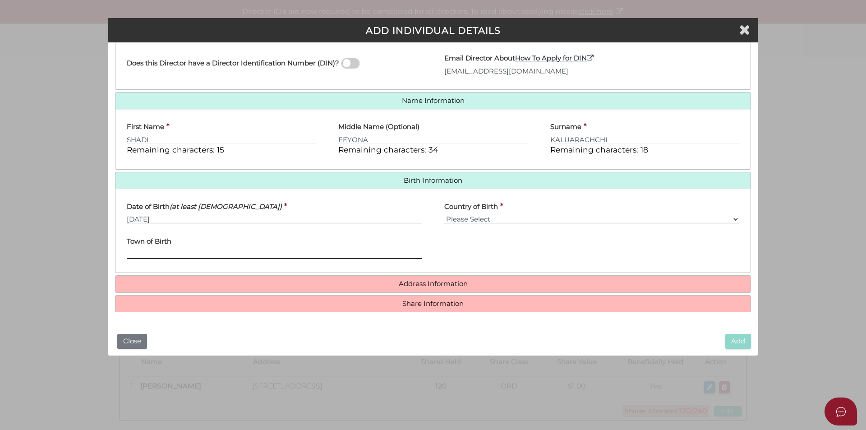
click at [170, 252] on input "Town of Birth" at bounding box center [274, 254] width 295 height 10
type input "Colombo"
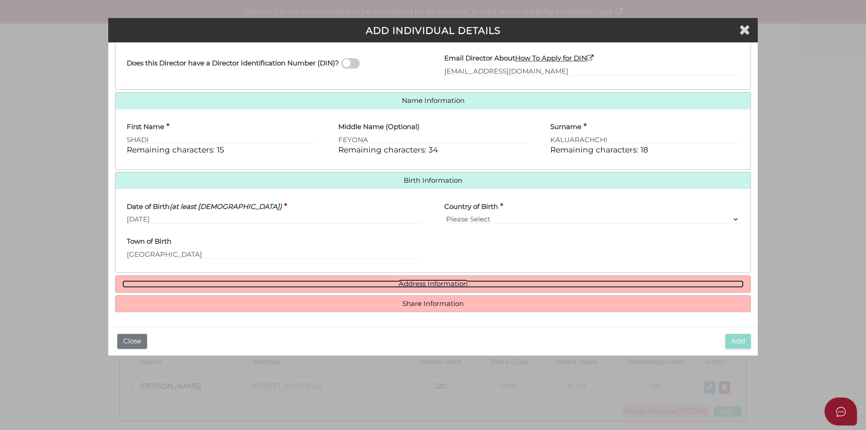
click at [468, 281] on link "Address Information" at bounding box center [433, 284] width 622 height 8
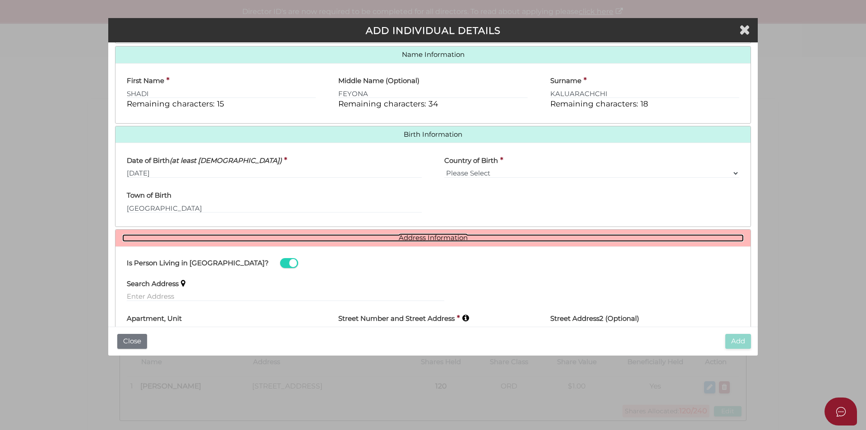
scroll to position [300, 0]
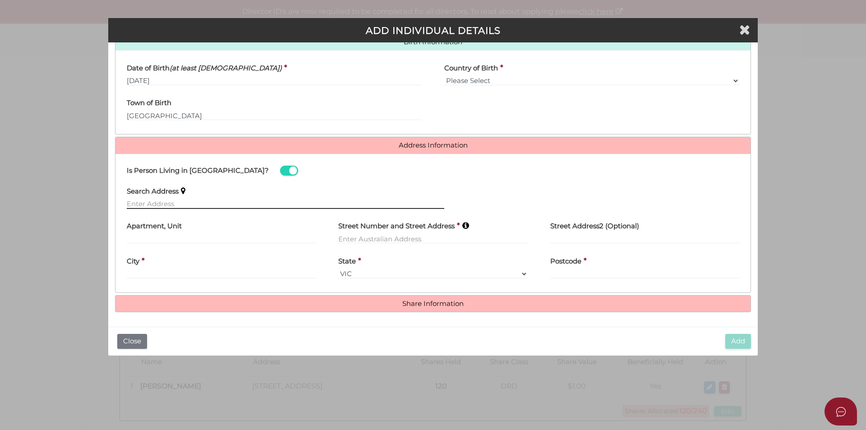
click at [155, 207] on input "text" at bounding box center [286, 204] width 318 height 10
paste input "3 Venton St"
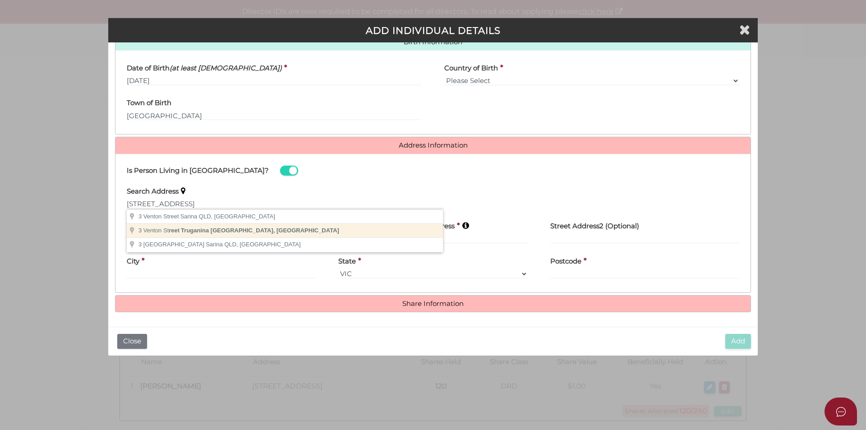
type input "3 Venton Street, Truganina VIC, Australia"
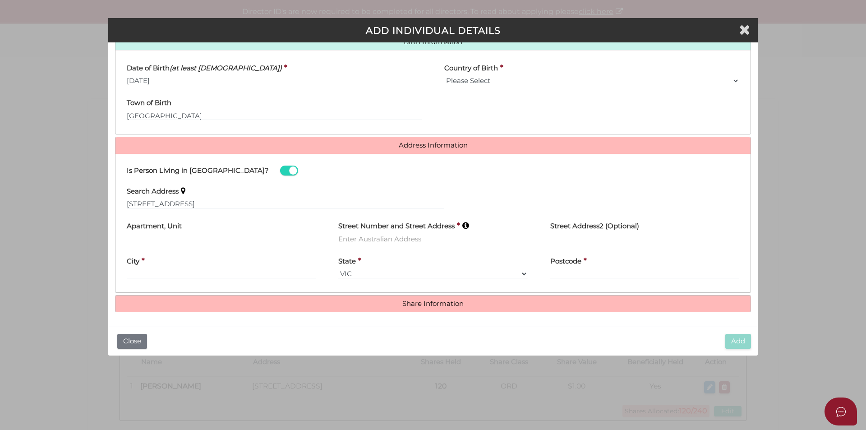
type input "3 Venton Street"
type input "Truganina"
select select "VIC"
type input "3029"
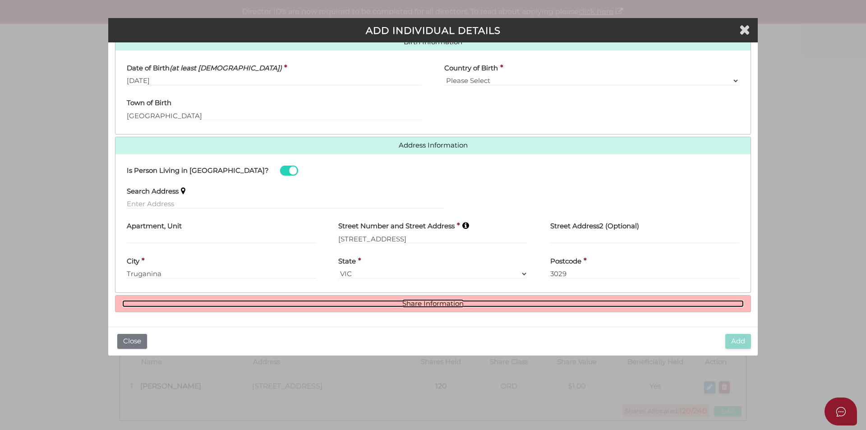
click at [427, 307] on link "Share Information" at bounding box center [433, 304] width 622 height 8
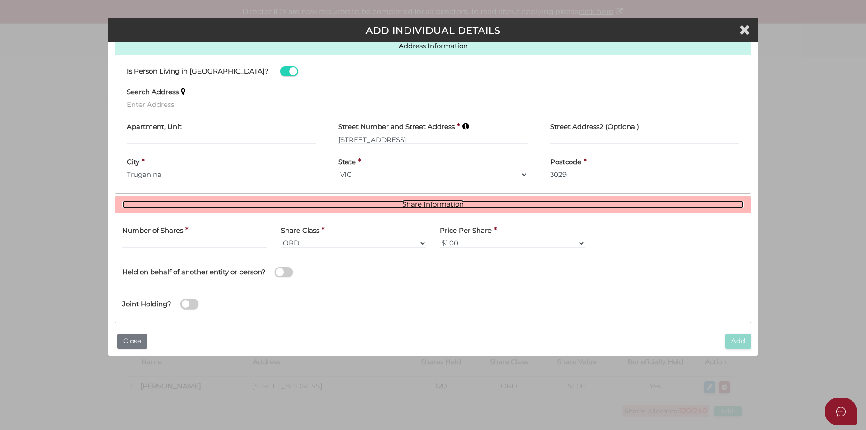
scroll to position [406, 0]
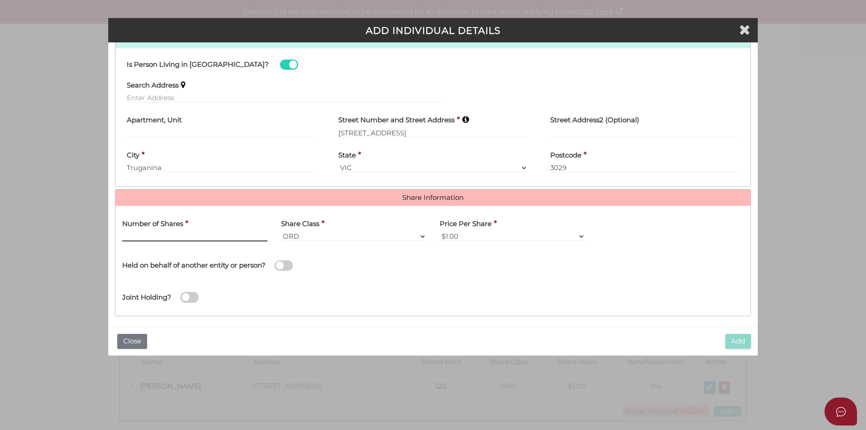
click at [141, 236] on input "text" at bounding box center [194, 236] width 145 height 10
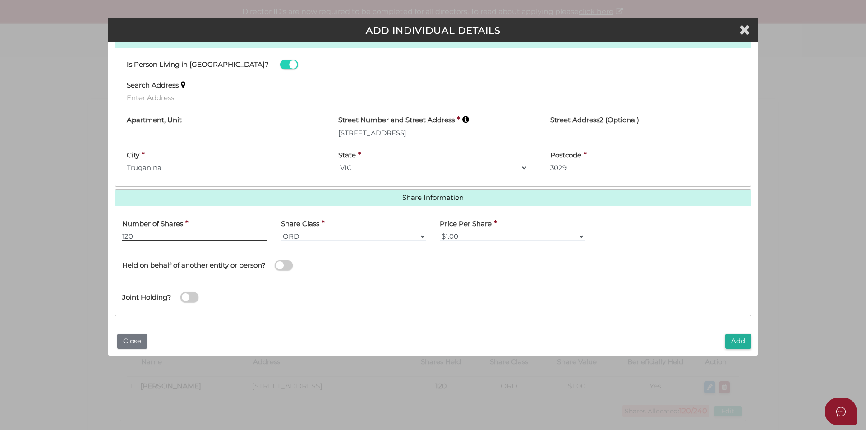
type input "120"
click at [507, 300] on div "Joint Holding?" at bounding box center [432, 294] width 635 height 29
click at [742, 342] on button "Add" at bounding box center [738, 341] width 26 height 15
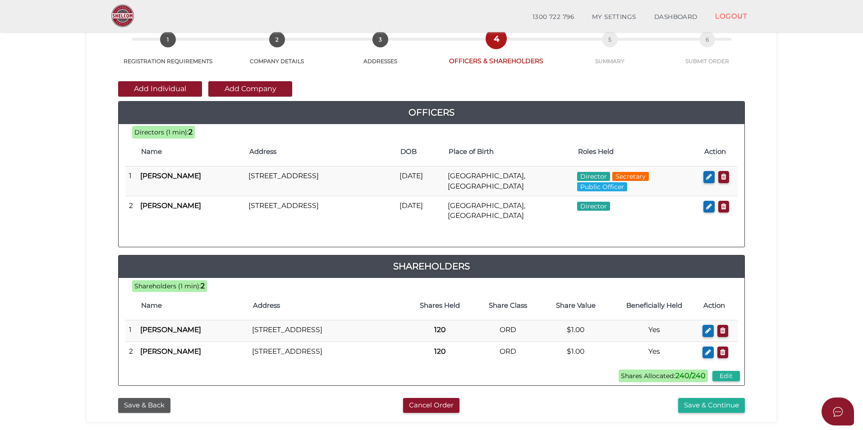
scroll to position [99, 0]
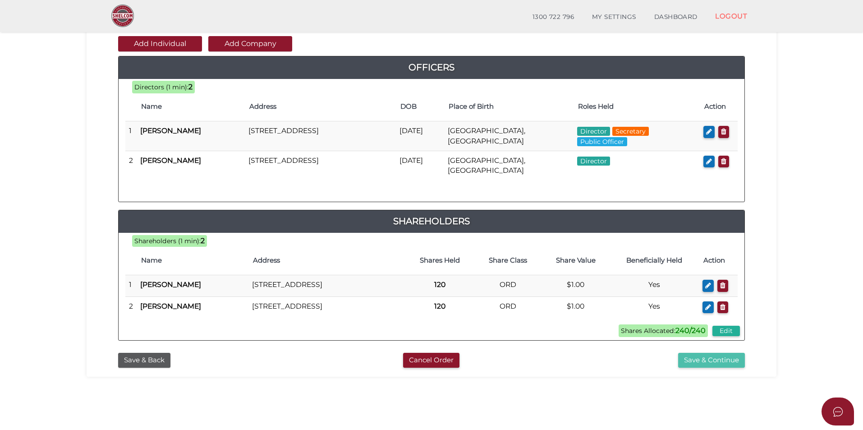
click at [708, 368] on button "Save & Continue" at bounding box center [711, 360] width 67 height 15
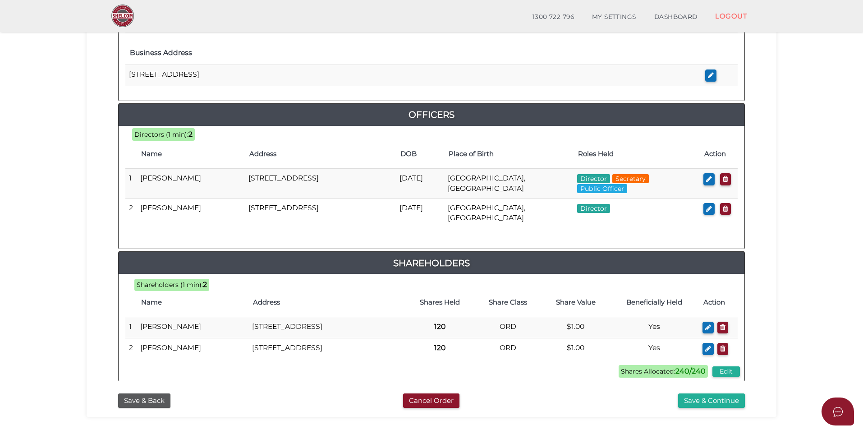
scroll to position [428, 0]
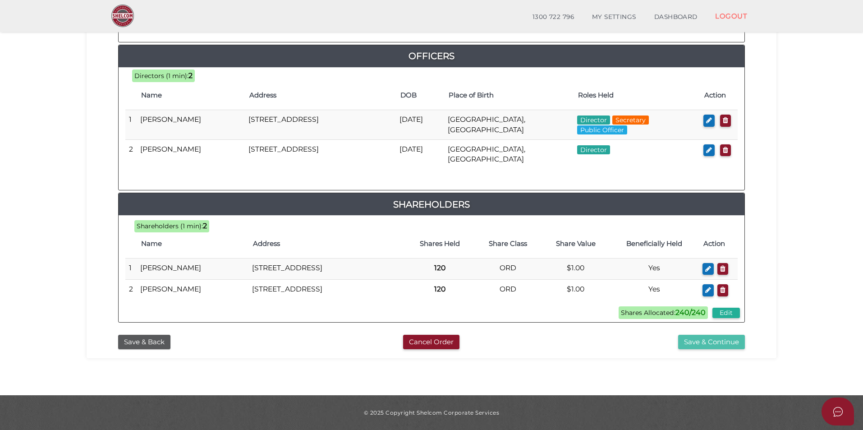
click at [686, 347] on button "Save & Continue" at bounding box center [711, 342] width 67 height 15
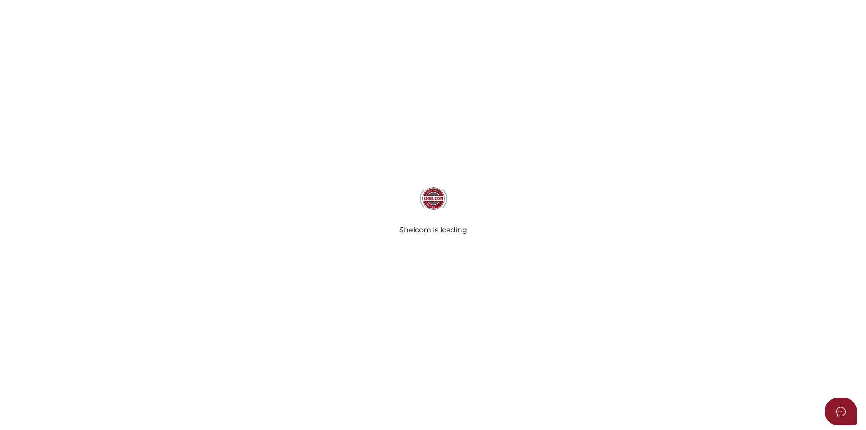
select select "Comb Binding"
select select "No"
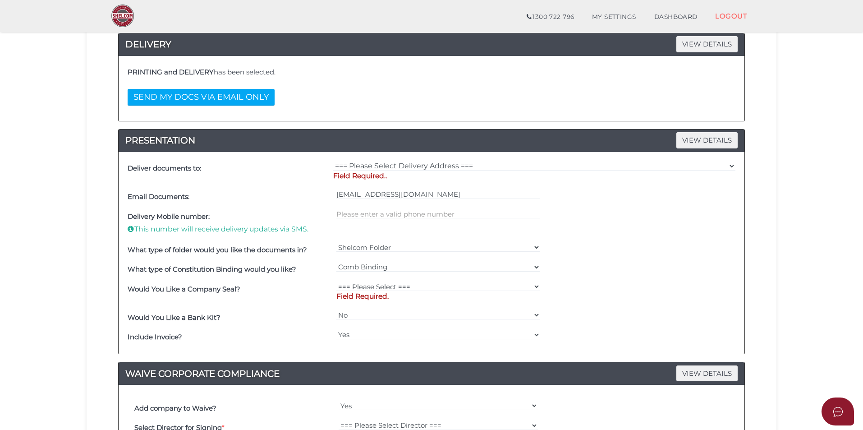
scroll to position [135, 0]
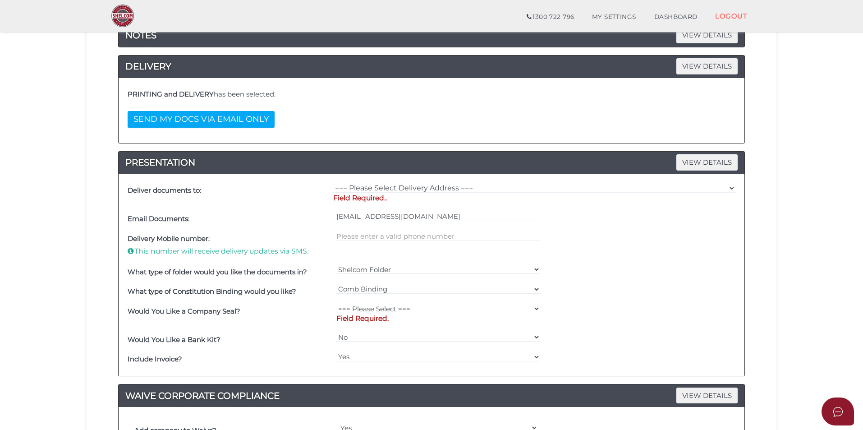
click at [370, 181] on div "=== Please Select Delivery Address === (User Address - [PERSON_NAME]) [STREET_A…" at bounding box center [534, 195] width 407 height 28
click at [370, 185] on select "=== Please Select Delivery Address === (User Address - [PERSON_NAME]) [STREET_A…" at bounding box center [534, 188] width 402 height 10
select select "0"
click at [333, 183] on select "=== Please Select Delivery Address === (User Address - [PERSON_NAME]) [STREET_A…" at bounding box center [534, 188] width 402 height 10
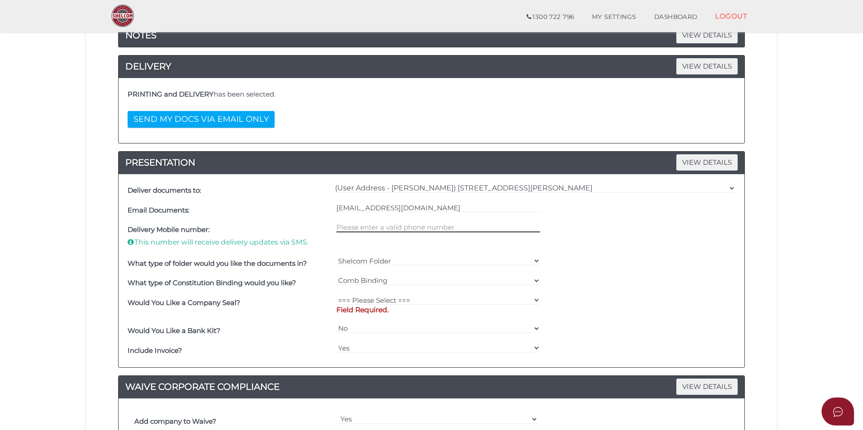
click at [376, 230] on input "text" at bounding box center [439, 227] width 204 height 10
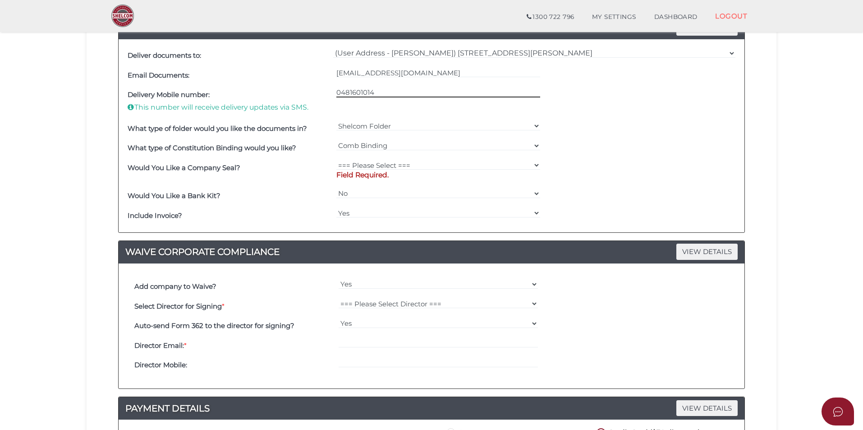
scroll to position [271, 0]
type input "0481601014"
drag, startPoint x: 534, startPoint y: 125, endPoint x: 487, endPoint y: 121, distance: 46.6
click at [534, 125] on select "Shelcom Folder === Please Select === Shelcom Folder Client Supplied Folder No F…" at bounding box center [439, 125] width 204 height 10
click at [337, 120] on select "Shelcom Folder === Please Select === Shelcom Folder Client Supplied Folder No F…" at bounding box center [439, 125] width 204 height 10
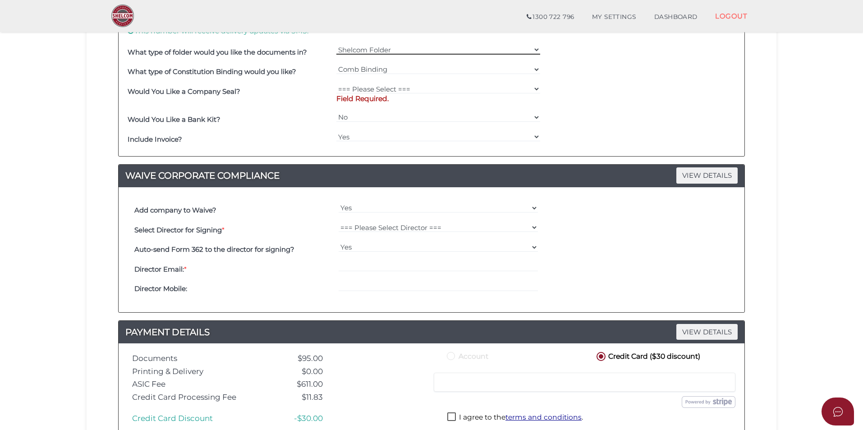
scroll to position [361, 0]
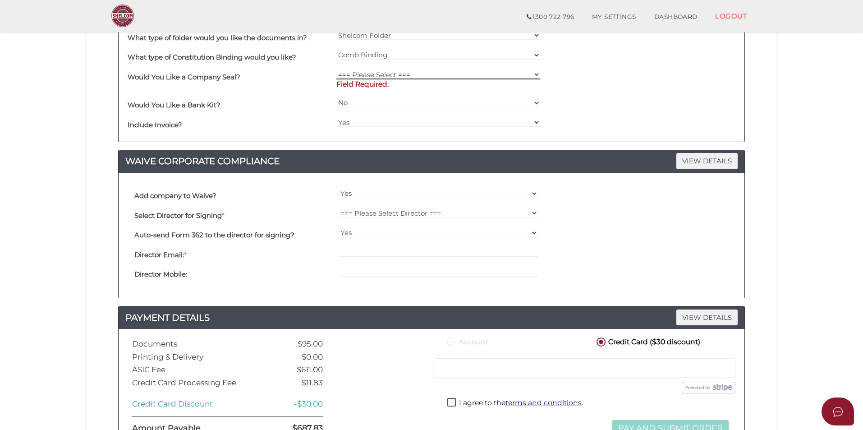
click at [508, 73] on select "=== Please Select === Fold Seal $50 No Seal" at bounding box center [439, 74] width 204 height 10
select select "0"
click at [337, 69] on select "=== Please Select === Fold Seal $50 No Seal" at bounding box center [439, 74] width 204 height 10
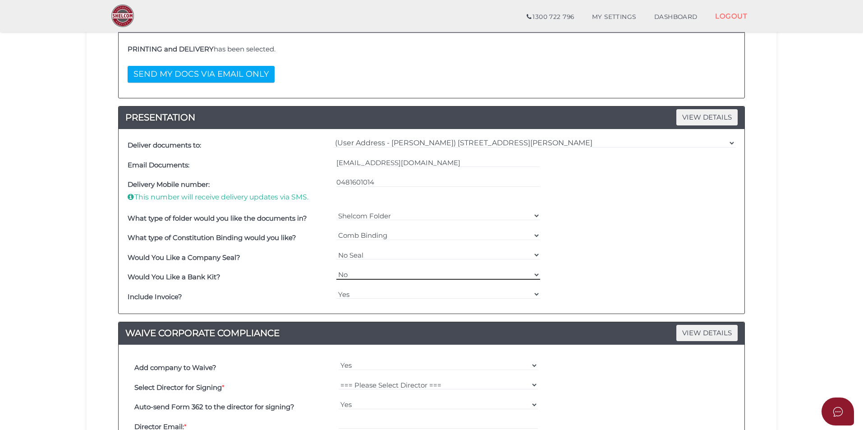
click at [349, 275] on select "Yes No" at bounding box center [439, 275] width 204 height 10
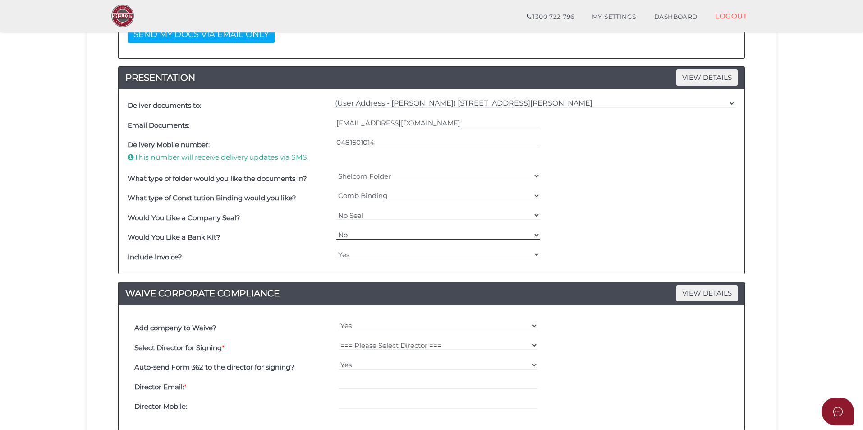
scroll to position [271, 0]
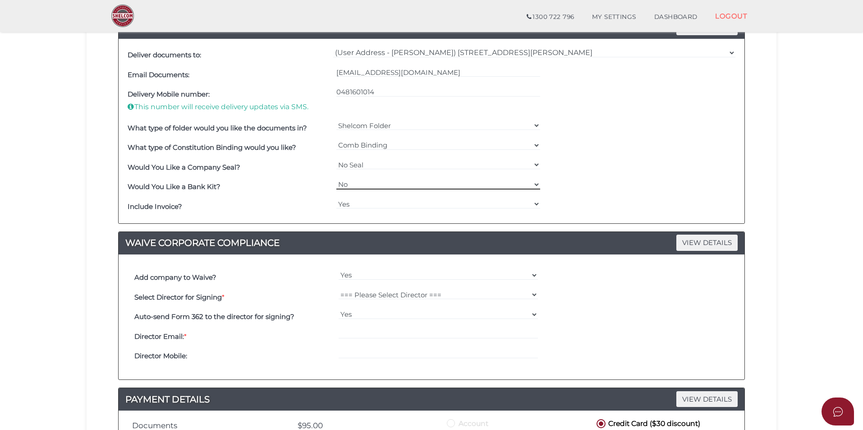
drag, startPoint x: 363, startPoint y: 181, endPoint x: 362, endPoint y: 189, distance: 8.2
click at [363, 181] on select "Yes No" at bounding box center [439, 185] width 204 height 10
select select "Yes"
click at [337, 180] on select "Yes No" at bounding box center [439, 185] width 204 height 10
click at [576, 163] on div "Would You Like a Company Seal? === Please Select === Fold Seal $50 No Seal" at bounding box center [431, 167] width 613 height 20
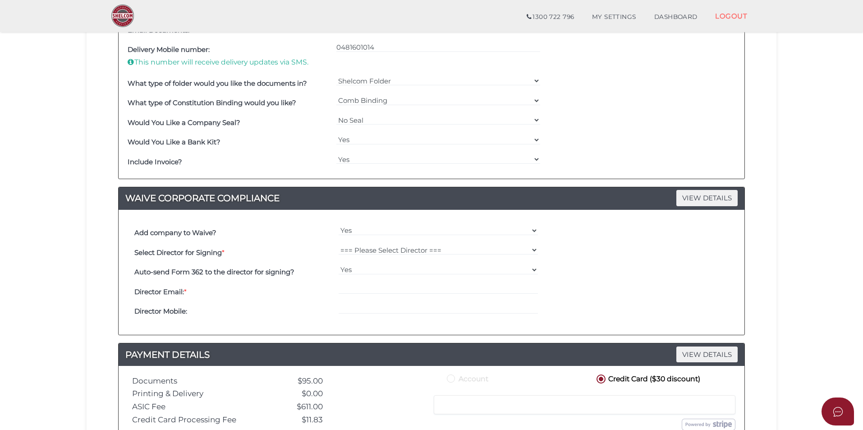
scroll to position [451, 0]
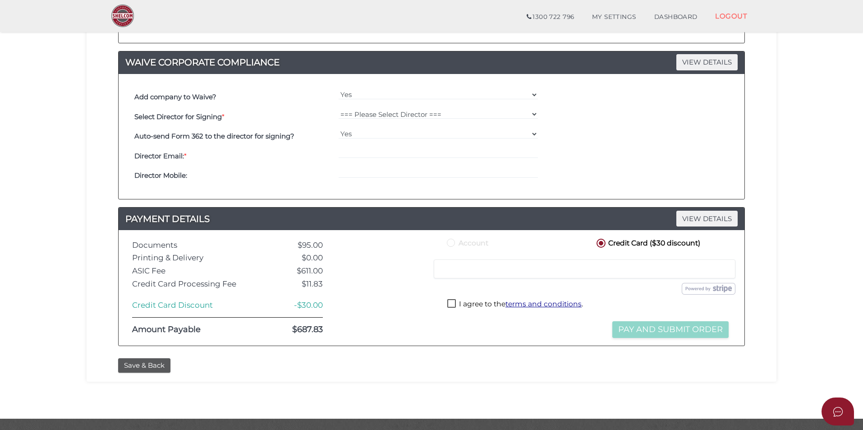
click at [379, 123] on div "=== Please Select Director === Eranga [PERSON_NAME] [PERSON_NAME]" at bounding box center [439, 117] width 204 height 20
click at [391, 115] on select "=== Please Select Director === Eranga [PERSON_NAME] [PERSON_NAME]" at bounding box center [439, 114] width 200 height 10
select select "000027166"
click at [339, 109] on select "=== Please Select Director === Eranga [PERSON_NAME] [PERSON_NAME]" at bounding box center [439, 114] width 200 height 10
type input "[EMAIL_ADDRESS][DOMAIN_NAME]"
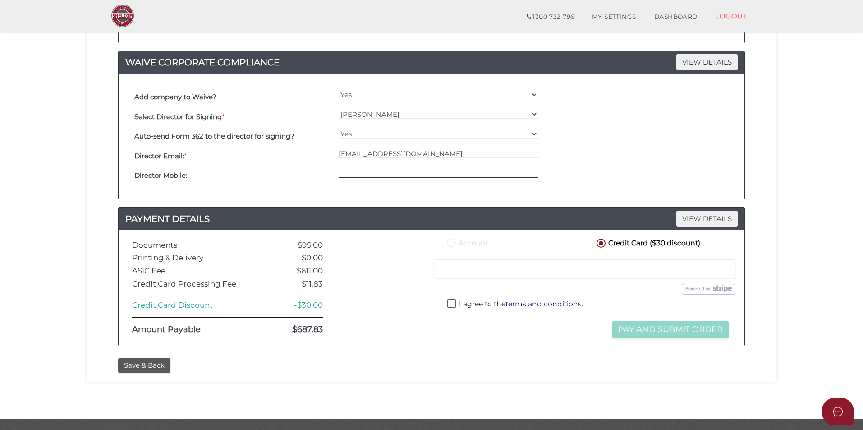
click at [362, 170] on input "tel" at bounding box center [439, 173] width 200 height 10
paste input "0467948951"
type input "0467948951"
click at [369, 197] on div "Add company to Waive? Yes No Select Director for Signing * === Please Select Di…" at bounding box center [432, 136] width 626 height 125
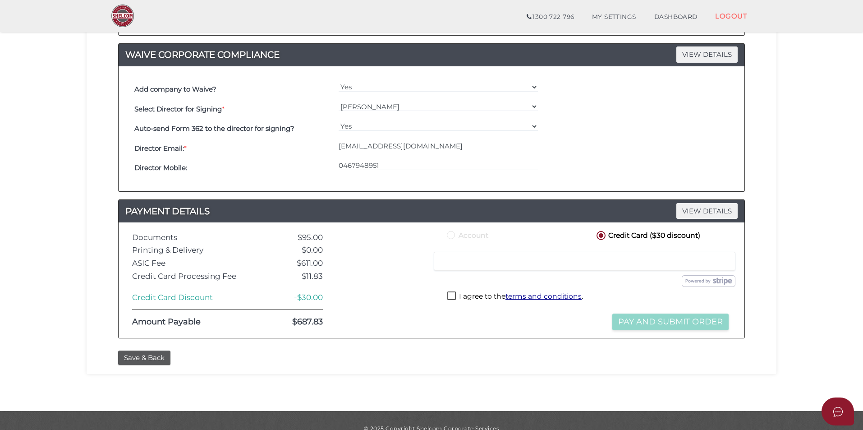
scroll to position [475, 0]
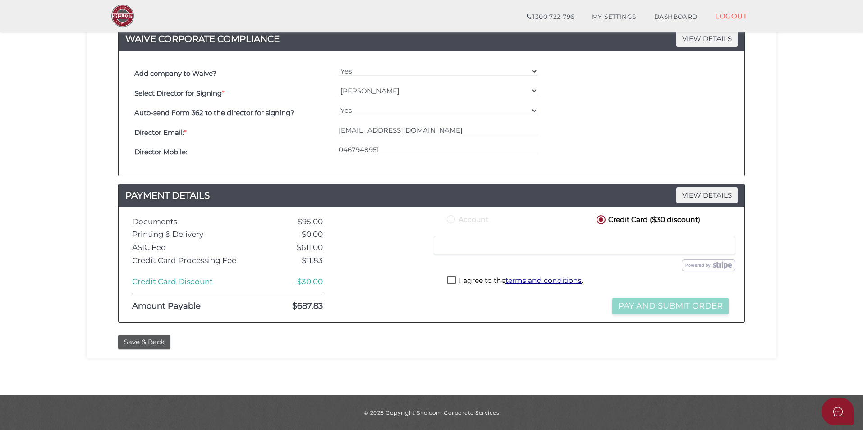
click at [454, 282] on label "I agree to the terms and conditions ." at bounding box center [515, 281] width 136 height 11
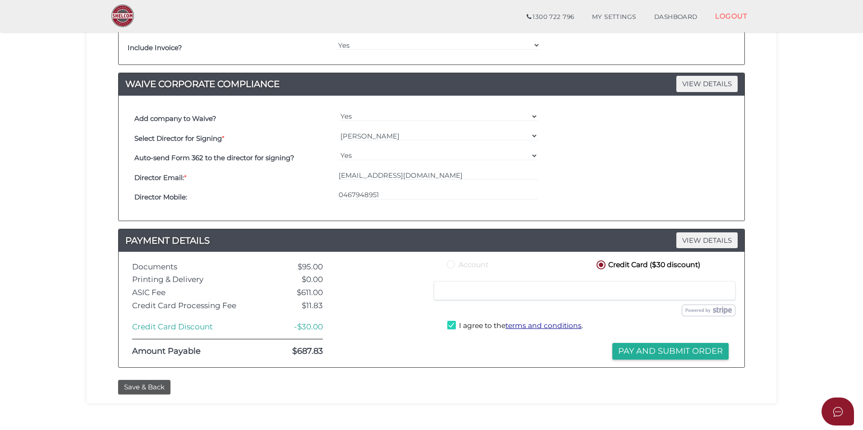
click at [782, 276] on section "Company Registration 836ef8217f9134406b7136d799689b31 1 REGISTRATION REQUIREMEN…" at bounding box center [431, 17] width 863 height 846
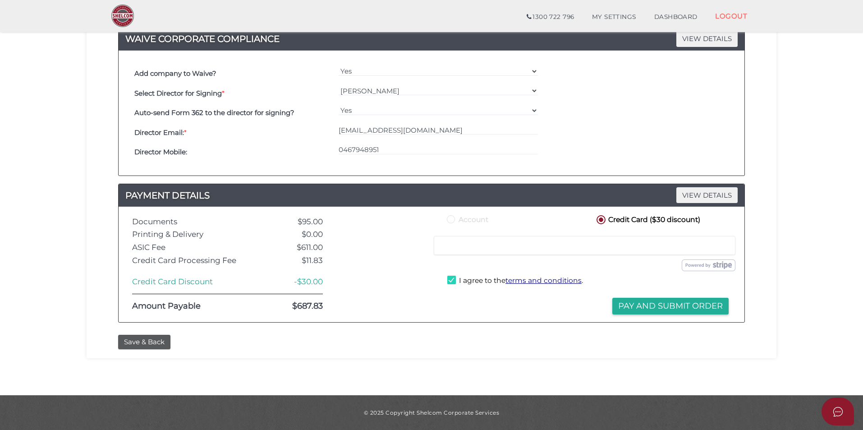
click at [658, 305] on button "Pay and Submit Order" at bounding box center [671, 306] width 116 height 17
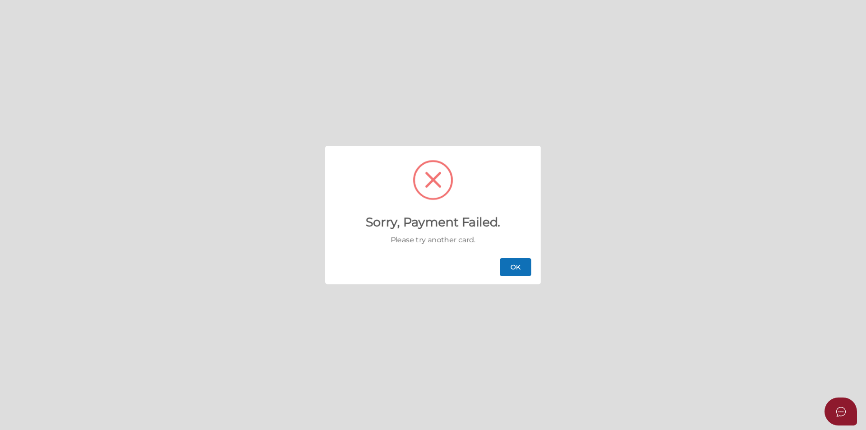
click at [572, 298] on div "Sorry, Payment Failed. Please try another card. OK" at bounding box center [433, 215] width 866 height 430
click at [518, 272] on button "OK" at bounding box center [516, 267] width 32 height 18
checkbox input "false"
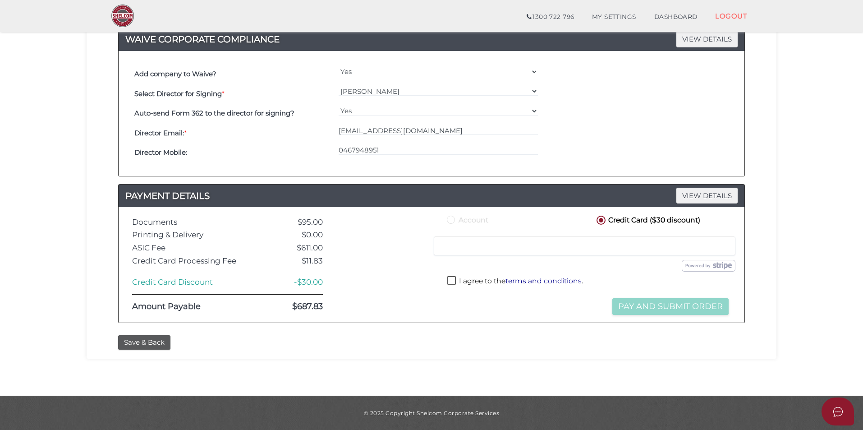
scroll to position [475, 0]
drag, startPoint x: 432, startPoint y: 357, endPoint x: 797, endPoint y: 167, distance: 411.0
drag, startPoint x: 73, startPoint y: 16, endPoint x: 812, endPoint y: 202, distance: 762.0
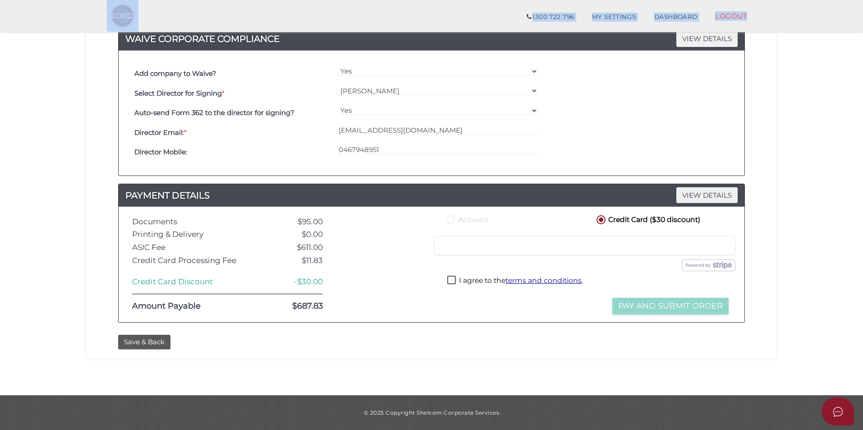
drag, startPoint x: 799, startPoint y: 204, endPoint x: 82, endPoint y: 85, distance: 726.7
drag, startPoint x: 82, startPoint y: 85, endPoint x: 68, endPoint y: 26, distance: 60.3
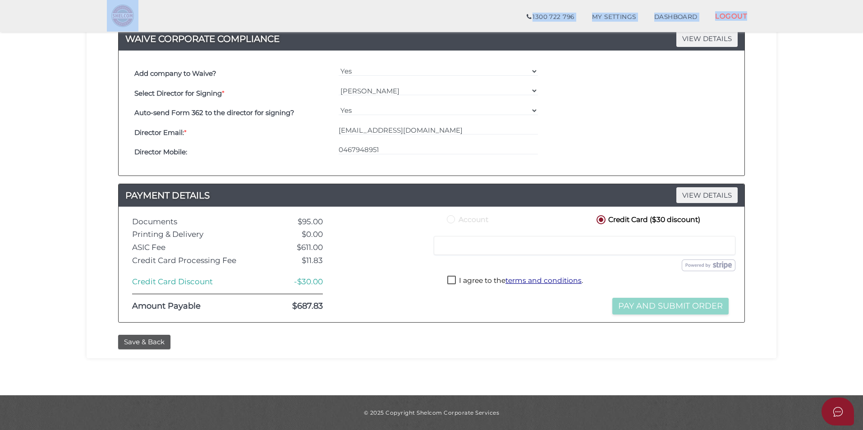
drag, startPoint x: 72, startPoint y: 10, endPoint x: 804, endPoint y: 300, distance: 786.9
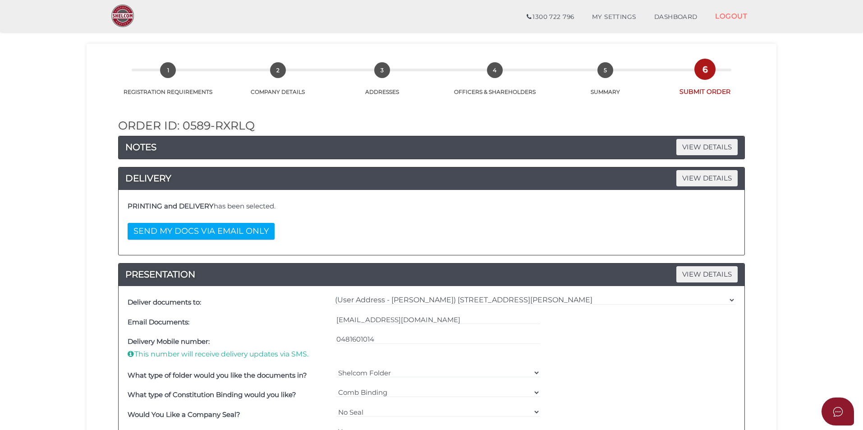
scroll to position [0, 0]
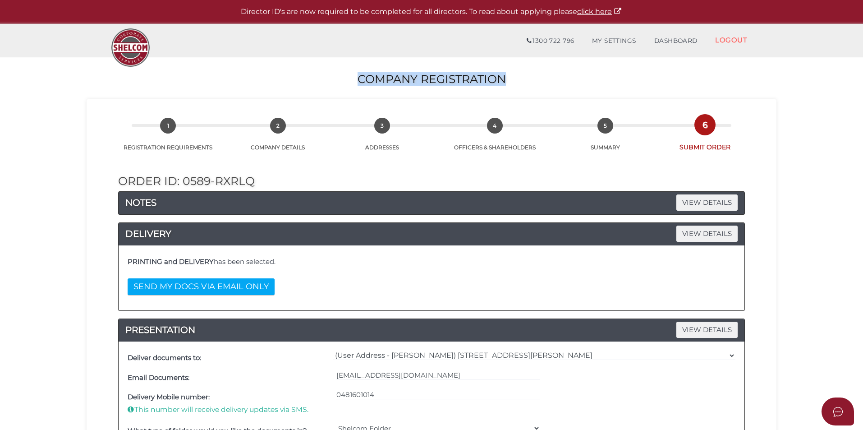
drag, startPoint x: 348, startPoint y: 76, endPoint x: 516, endPoint y: 81, distance: 167.9
click at [510, 84] on h2 "Company Registration" at bounding box center [431, 79] width 863 height 13
drag, startPoint x: 785, startPoint y: 261, endPoint x: 775, endPoint y: 249, distance: 15.3
